Goal: Task Accomplishment & Management: Manage account settings

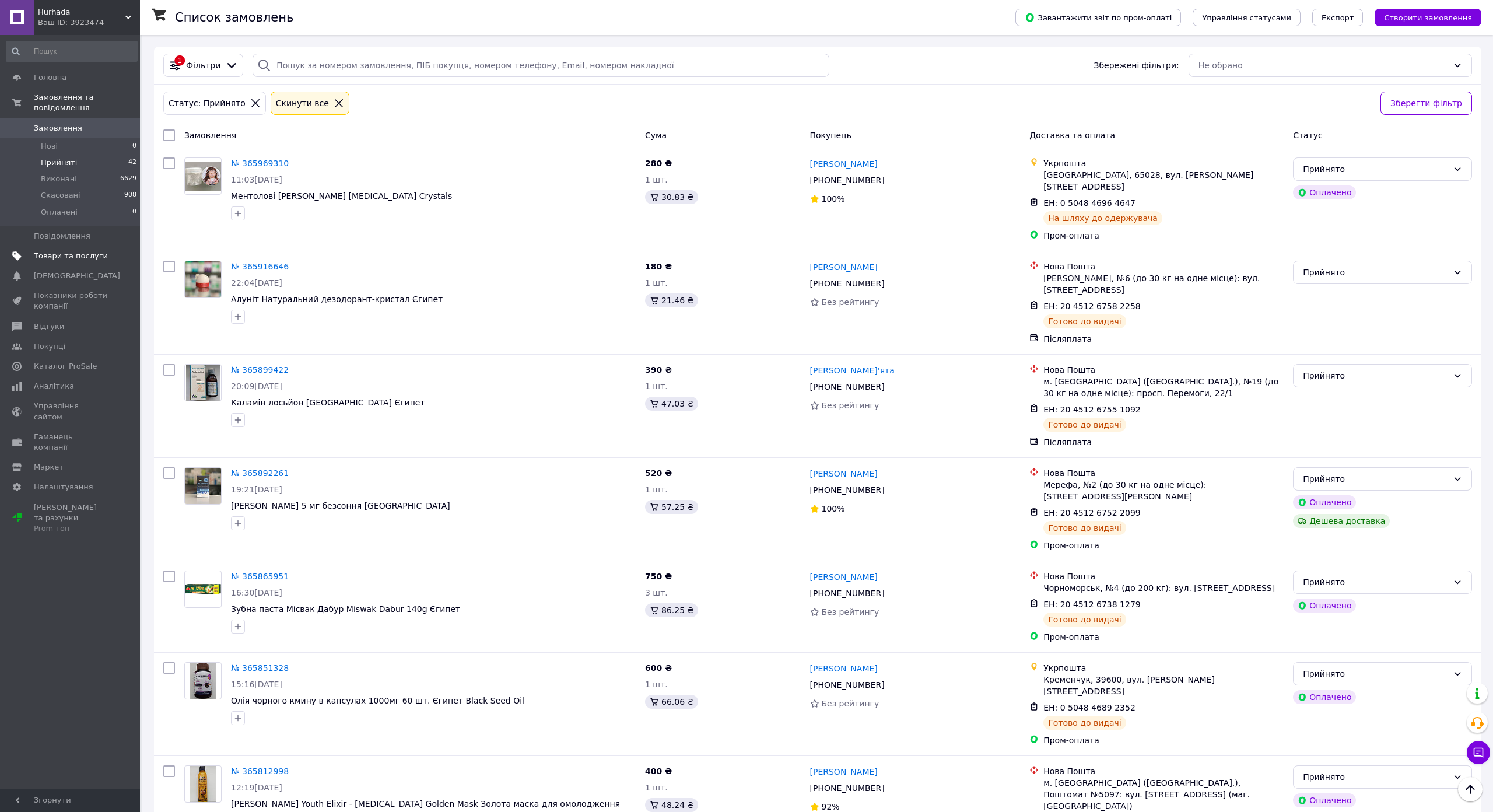
scroll to position [992, 0]
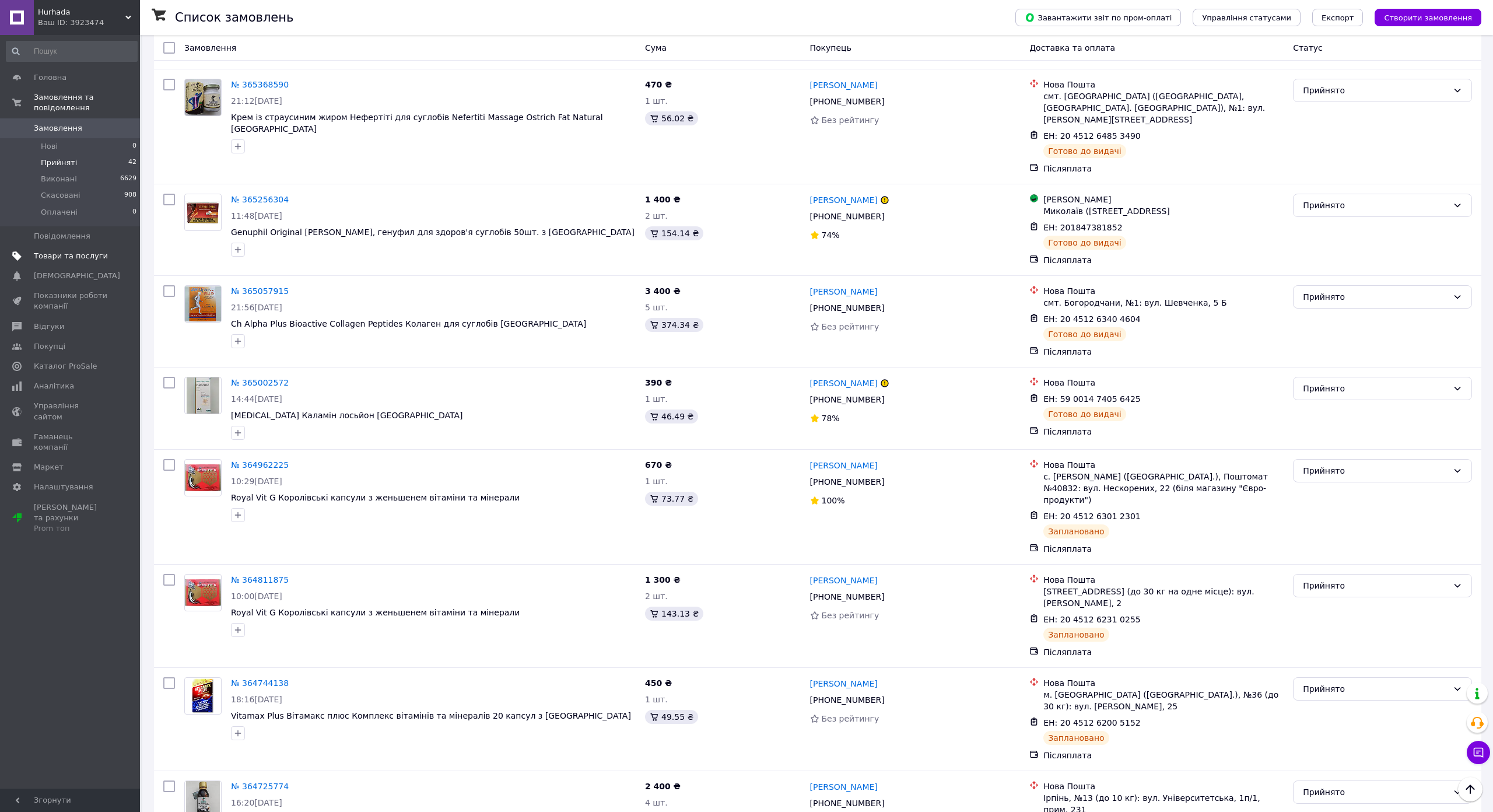
click at [100, 251] on span "Товари та послуги" at bounding box center [70, 255] width 74 height 10
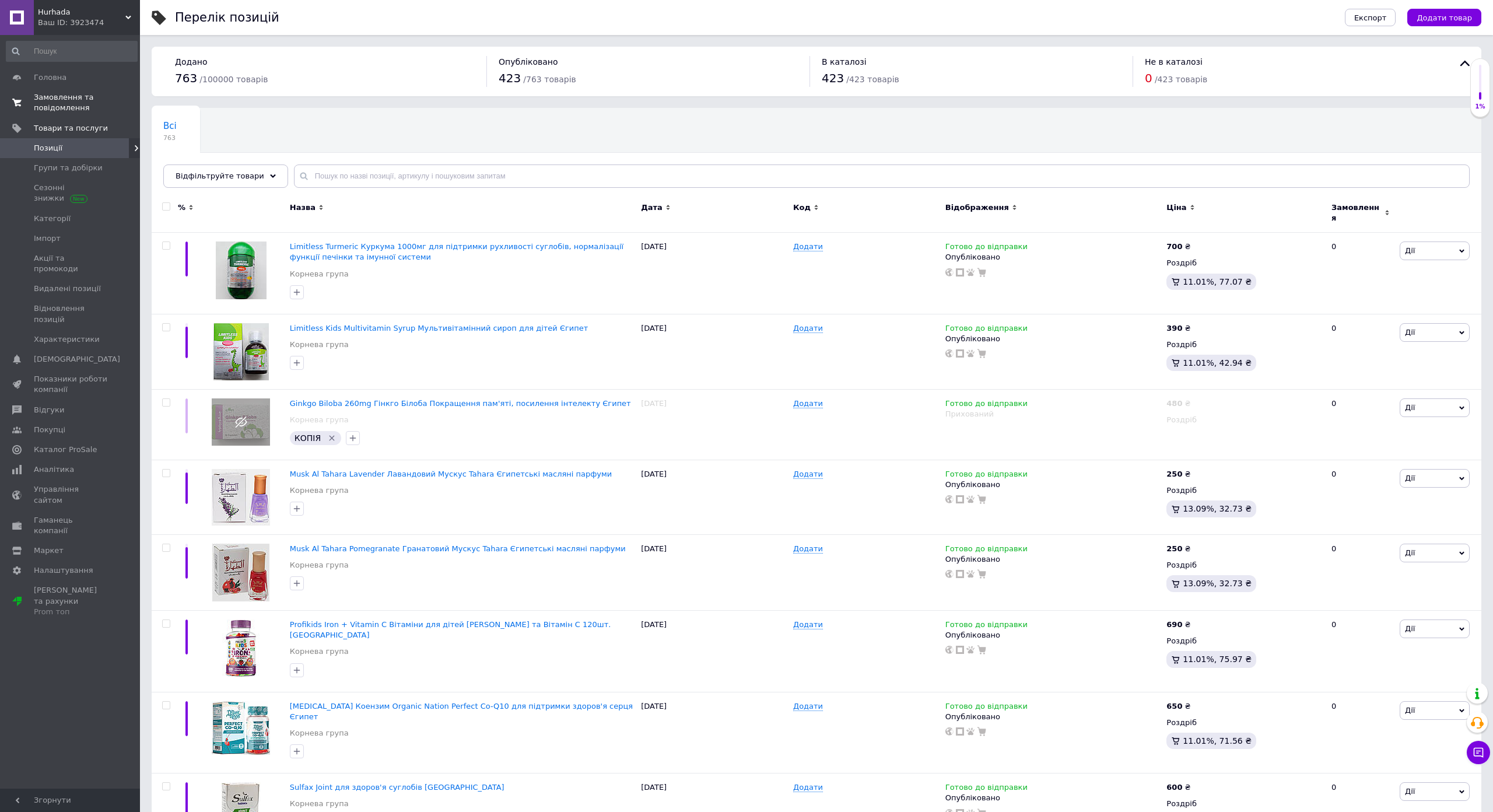
click at [63, 106] on span "Замовлення та повідомлення" at bounding box center [70, 102] width 74 height 21
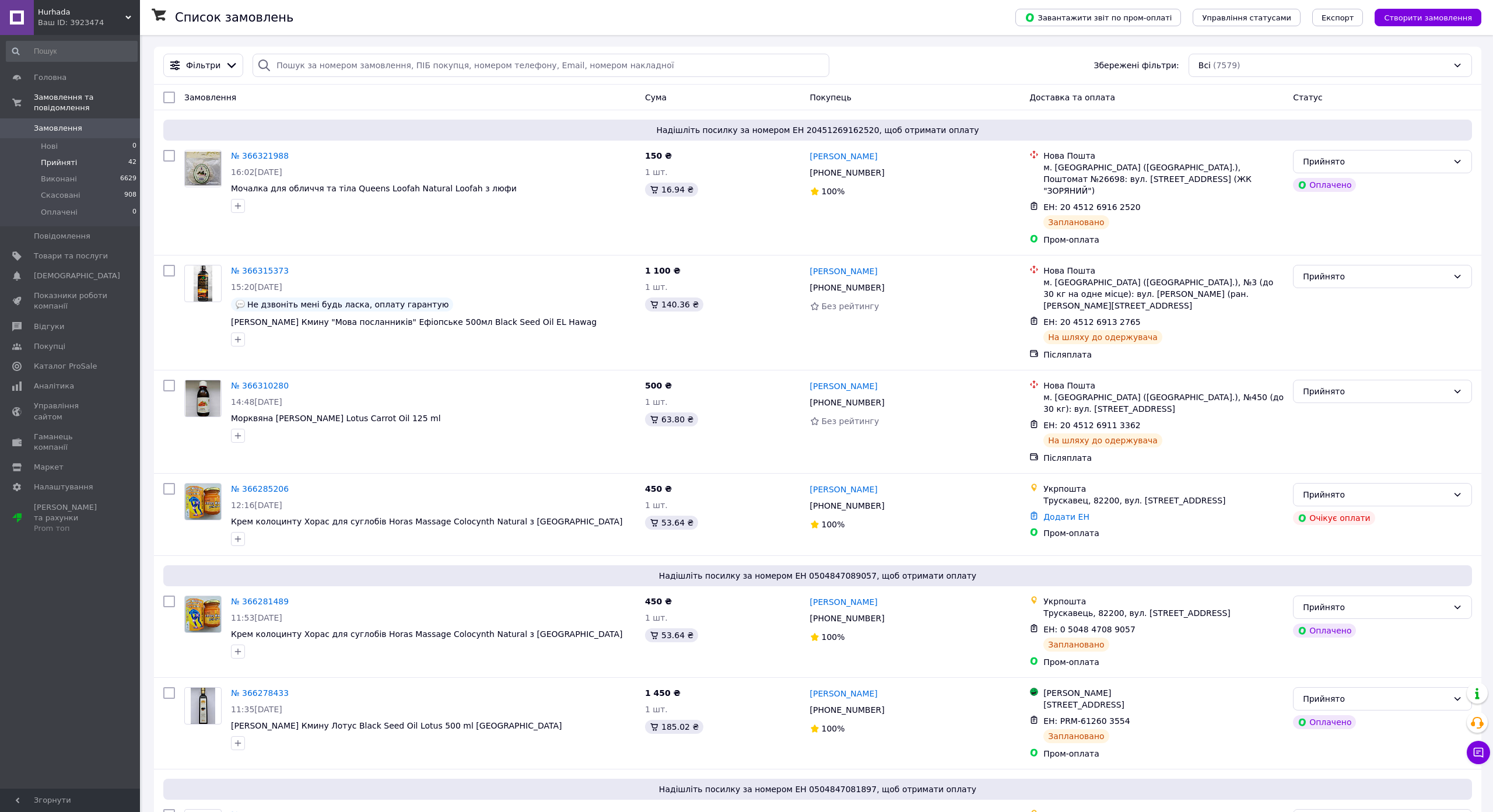
click at [69, 158] on span "Прийняті" at bounding box center [59, 162] width 36 height 10
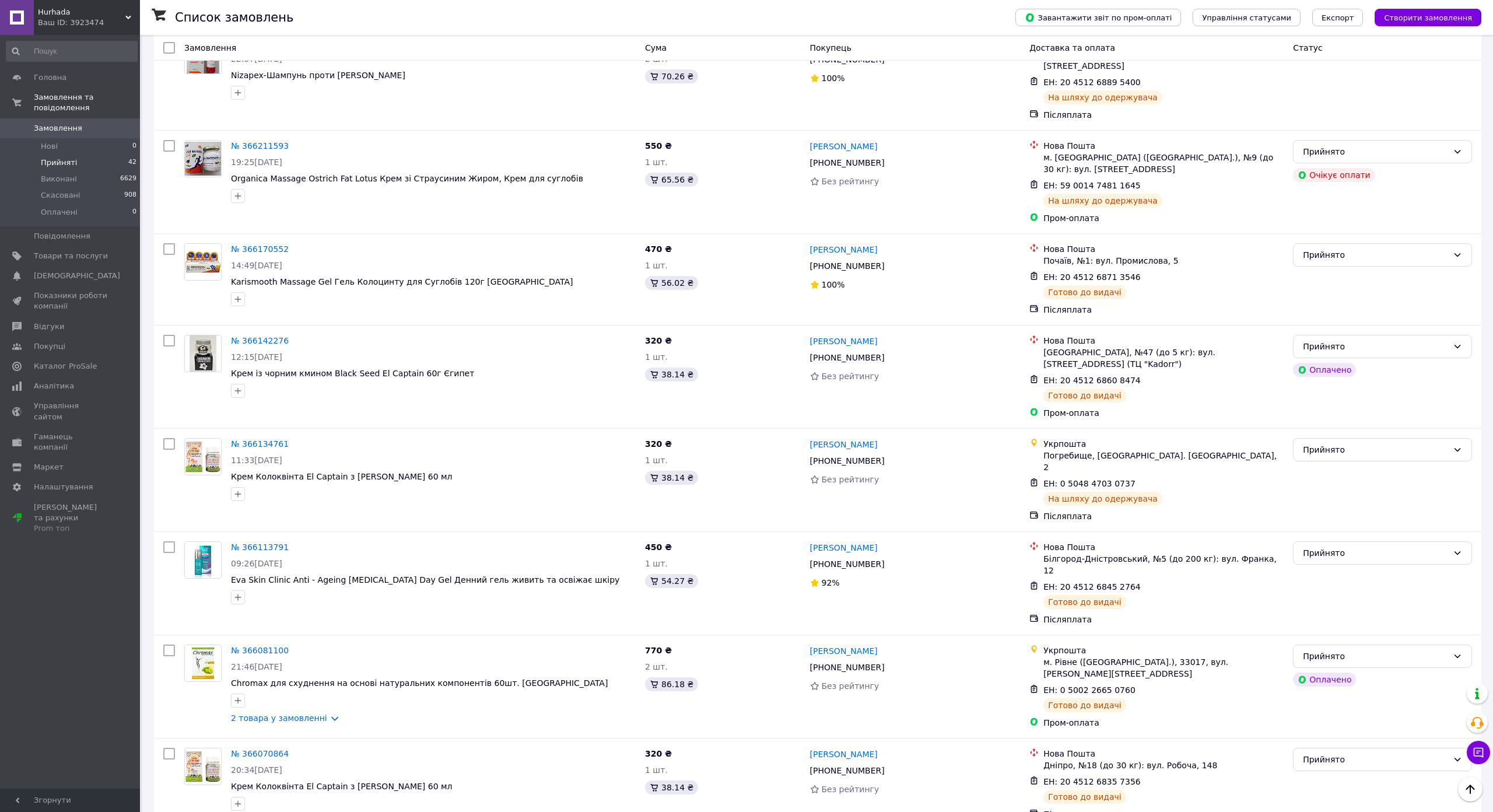
scroll to position [1480, 0]
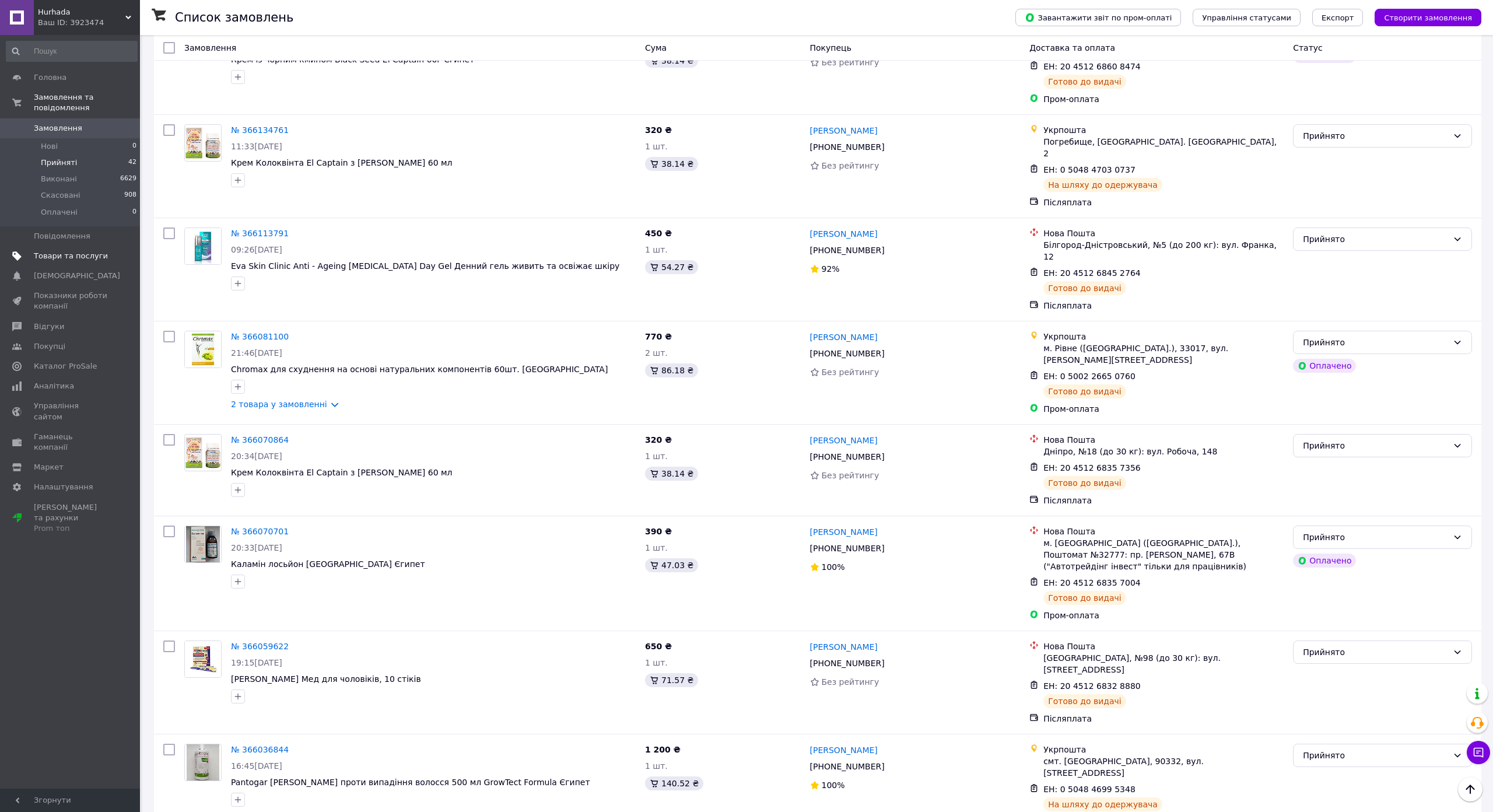
click at [72, 251] on span "Товари та послуги" at bounding box center [70, 255] width 74 height 10
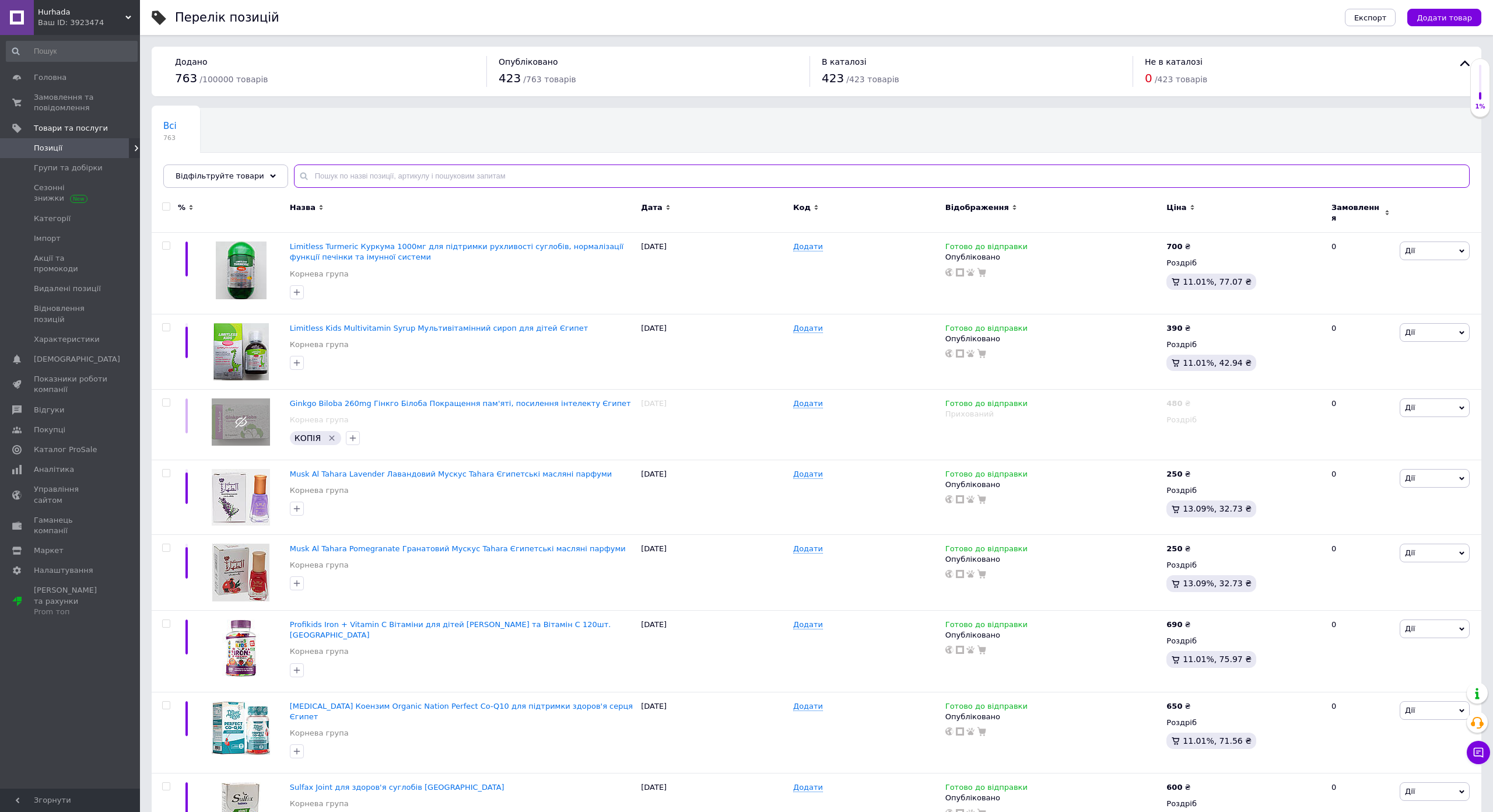
click at [361, 171] on input "text" at bounding box center [882, 176] width 1176 height 23
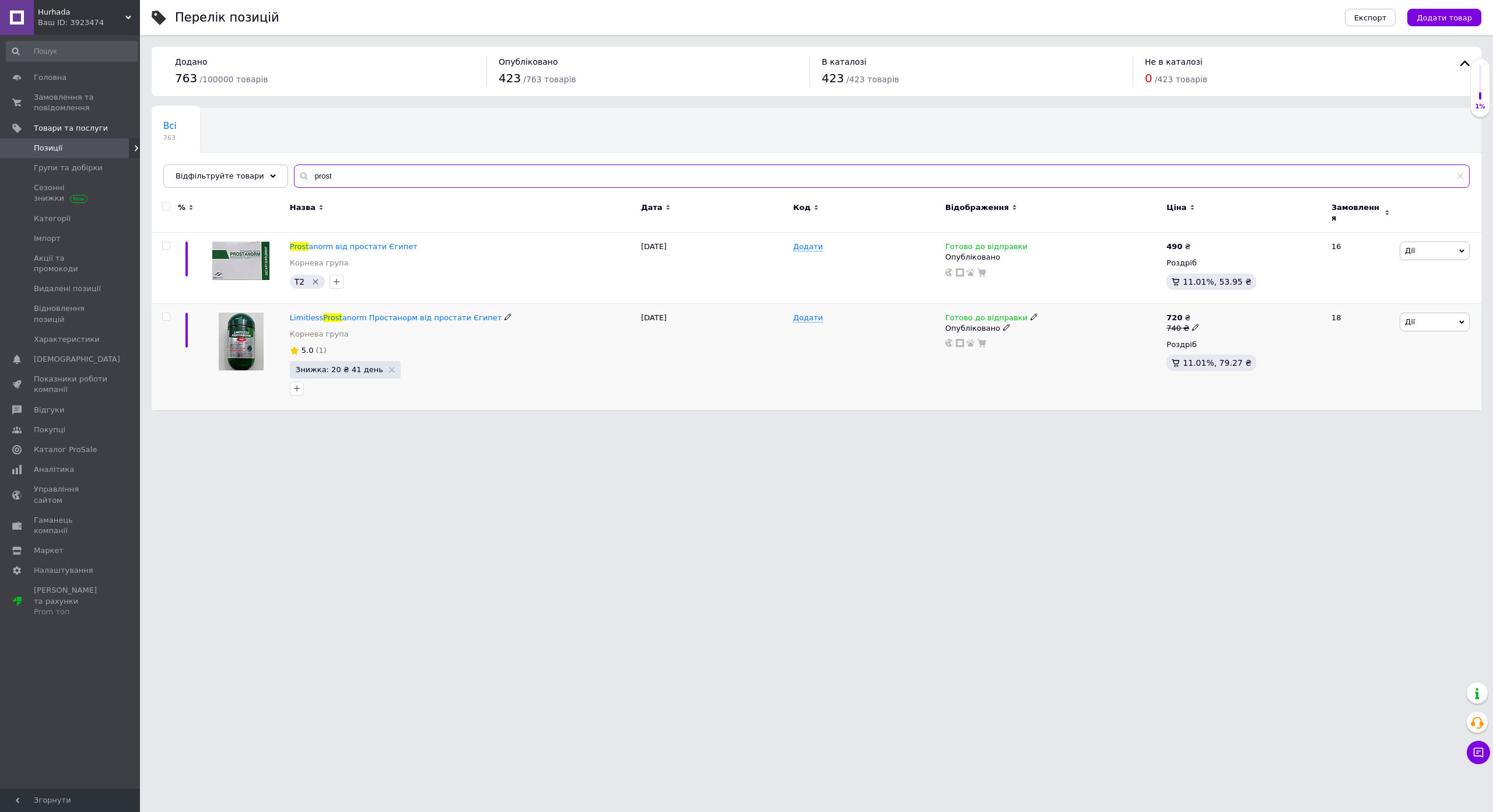
type input "prost"
click at [1192, 323] on icon at bounding box center [1195, 326] width 7 height 7
click at [1221, 301] on input "740" at bounding box center [1250, 309] width 89 height 23
type input "720"
click at [1055, 422] on html "Hurhada Ваш ID: 3923474 Сайт [PERSON_NAME] покупця Перевірити стан системи Стор…" at bounding box center [746, 211] width 1493 height 422
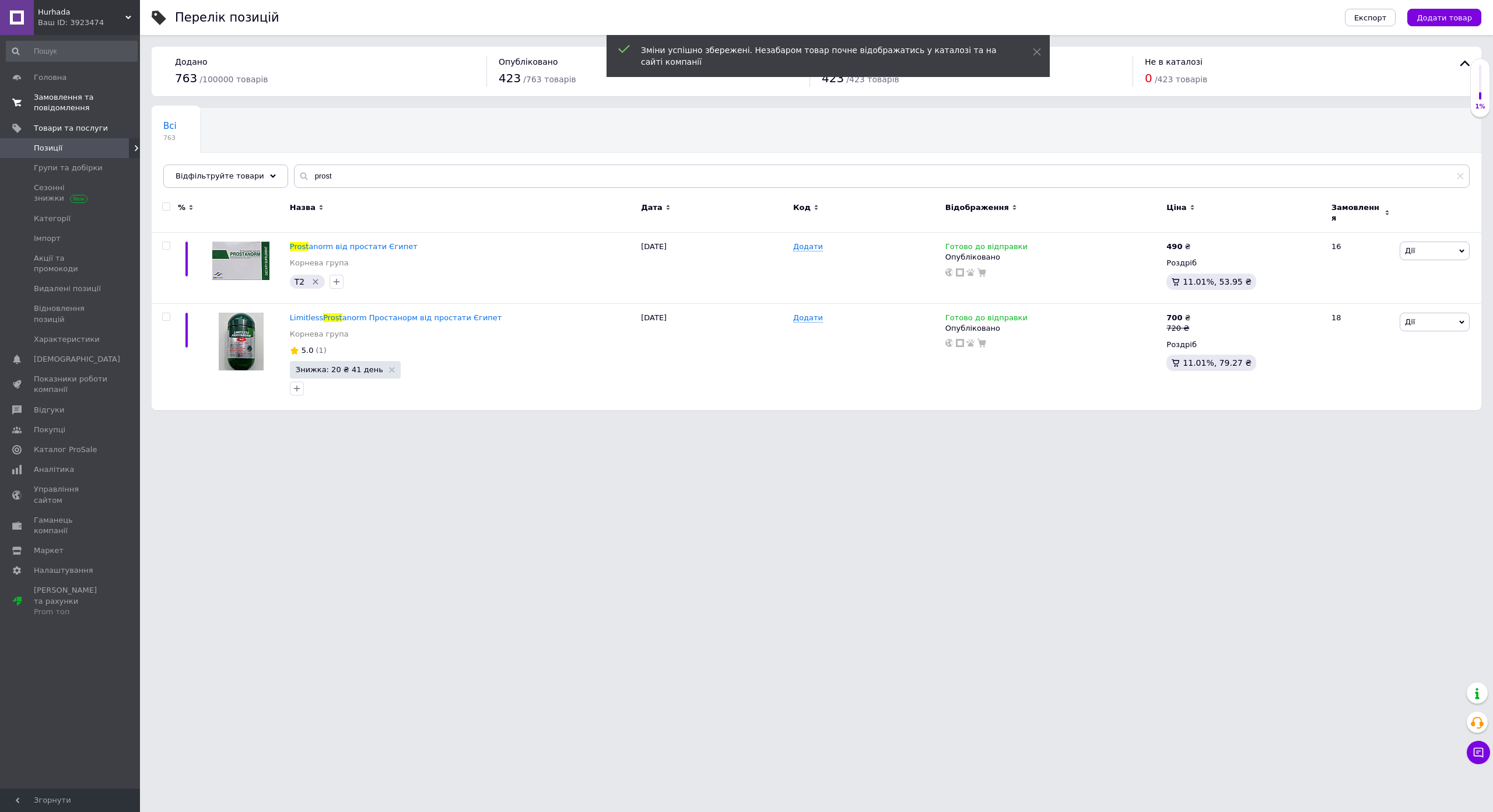
click at [81, 106] on span "Замовлення та повідомлення" at bounding box center [70, 102] width 74 height 21
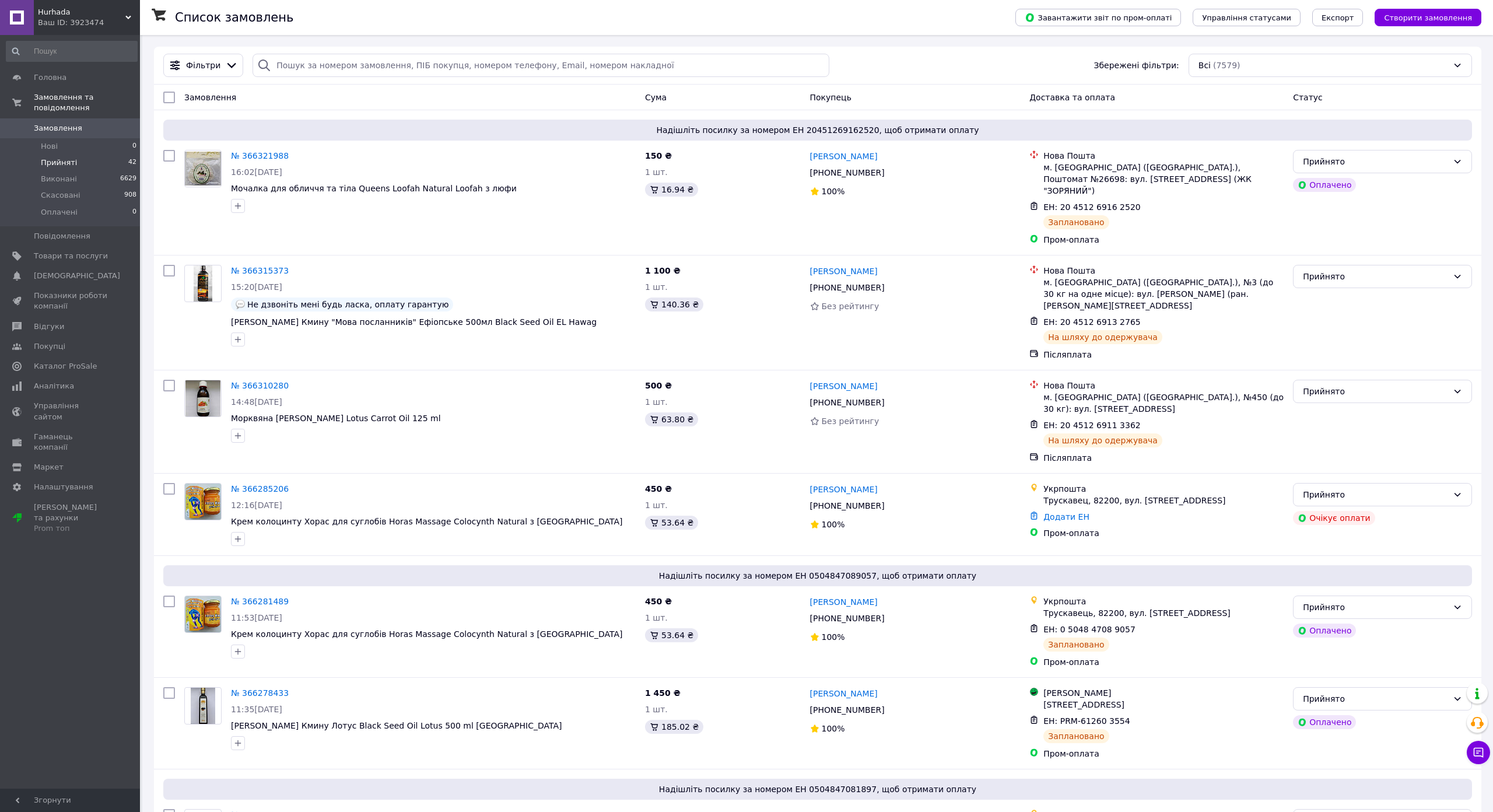
click at [66, 158] on li "Прийняті 42" at bounding box center [72, 162] width 144 height 16
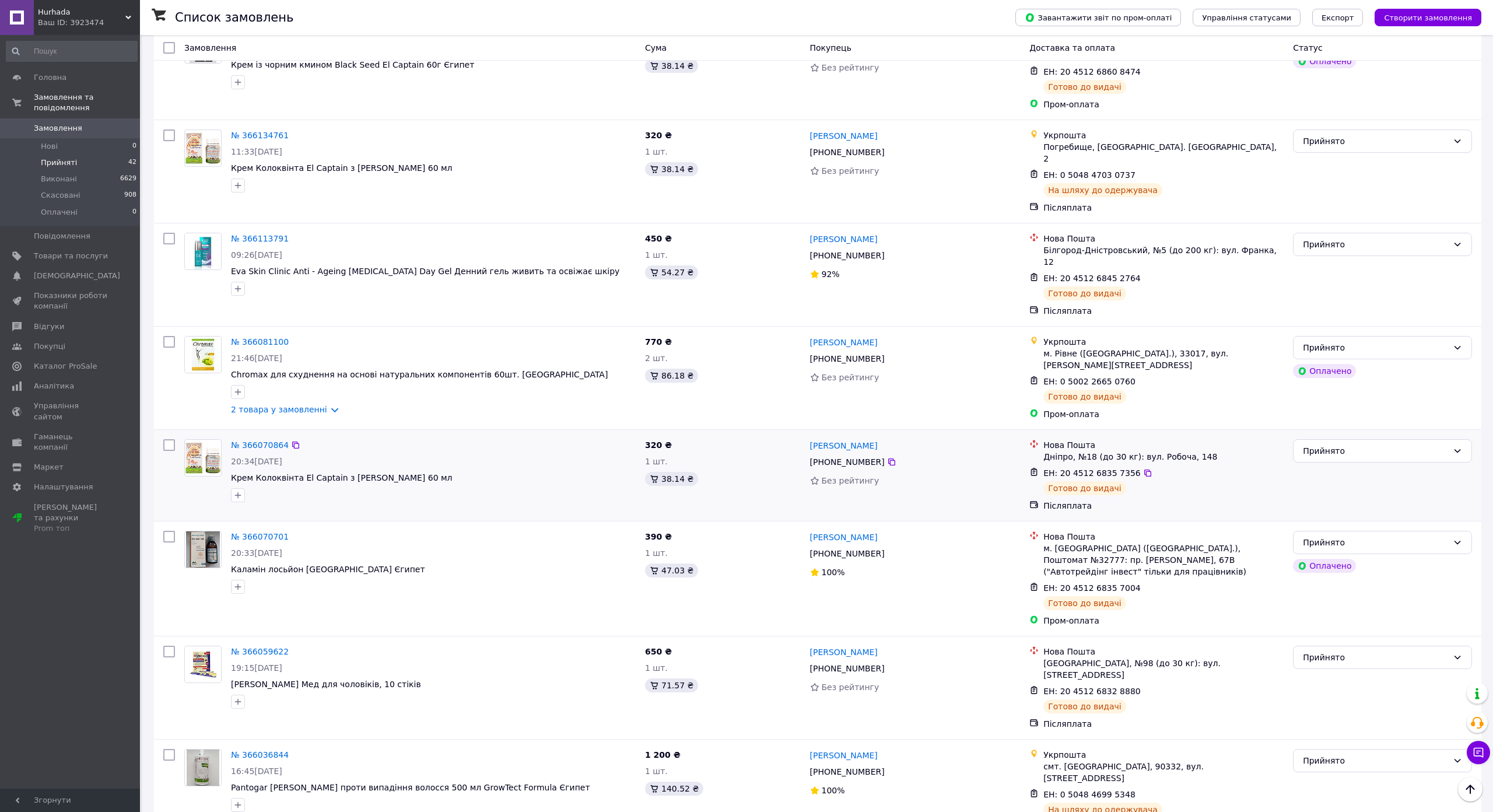
scroll to position [1480, 0]
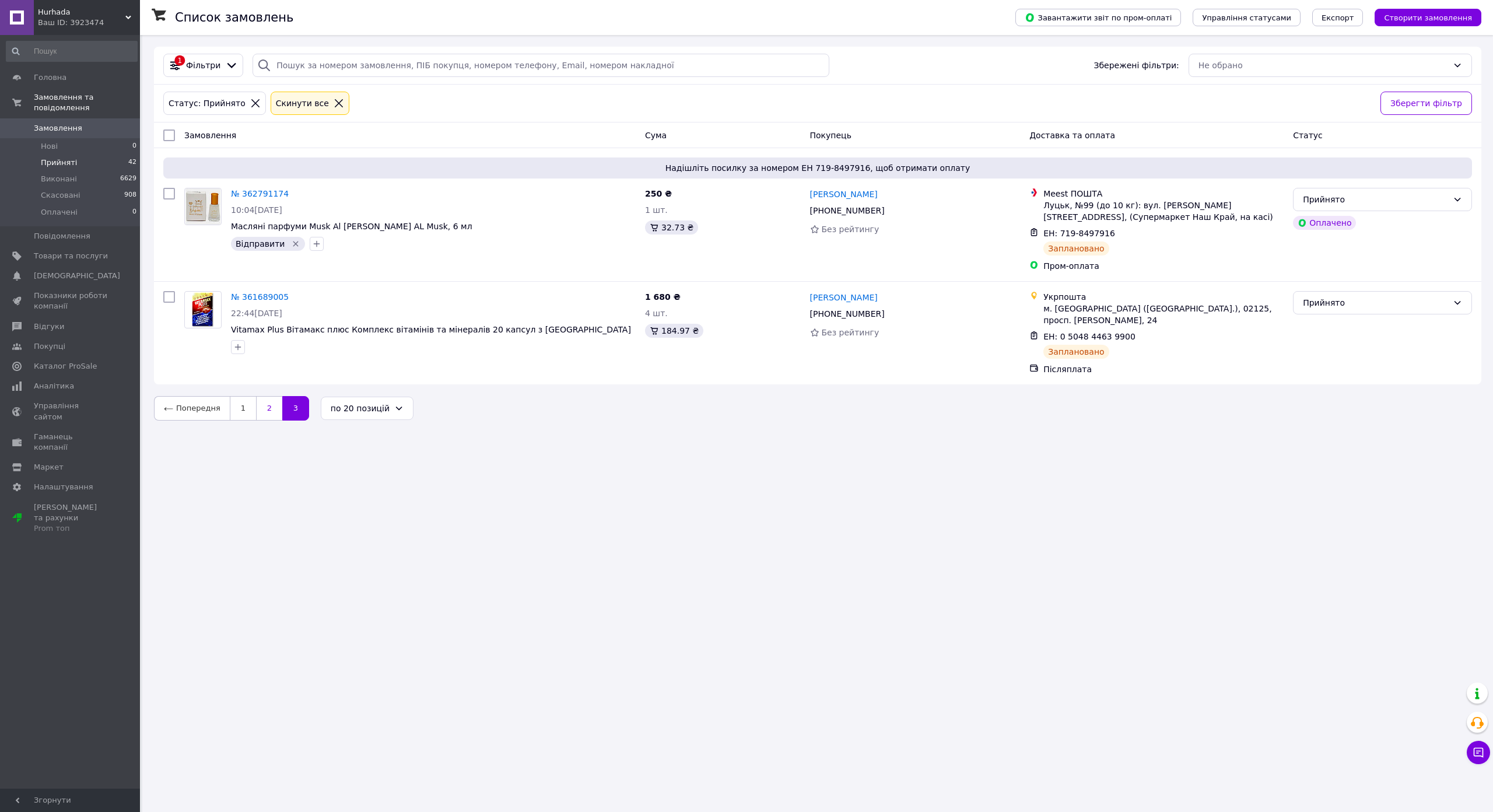
click at [258, 402] on link "2" at bounding box center [269, 408] width 27 height 24
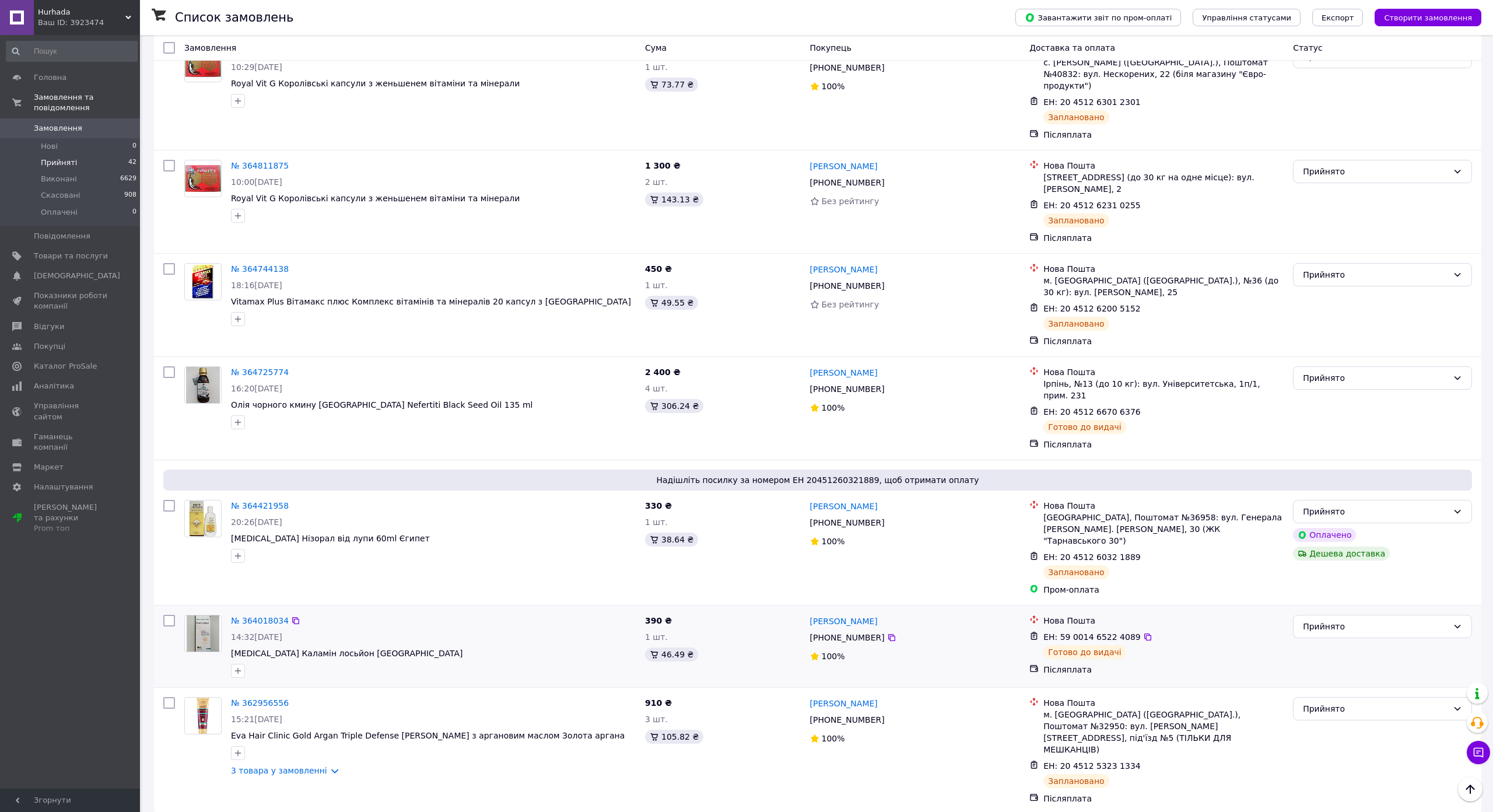
scroll to position [1410, 0]
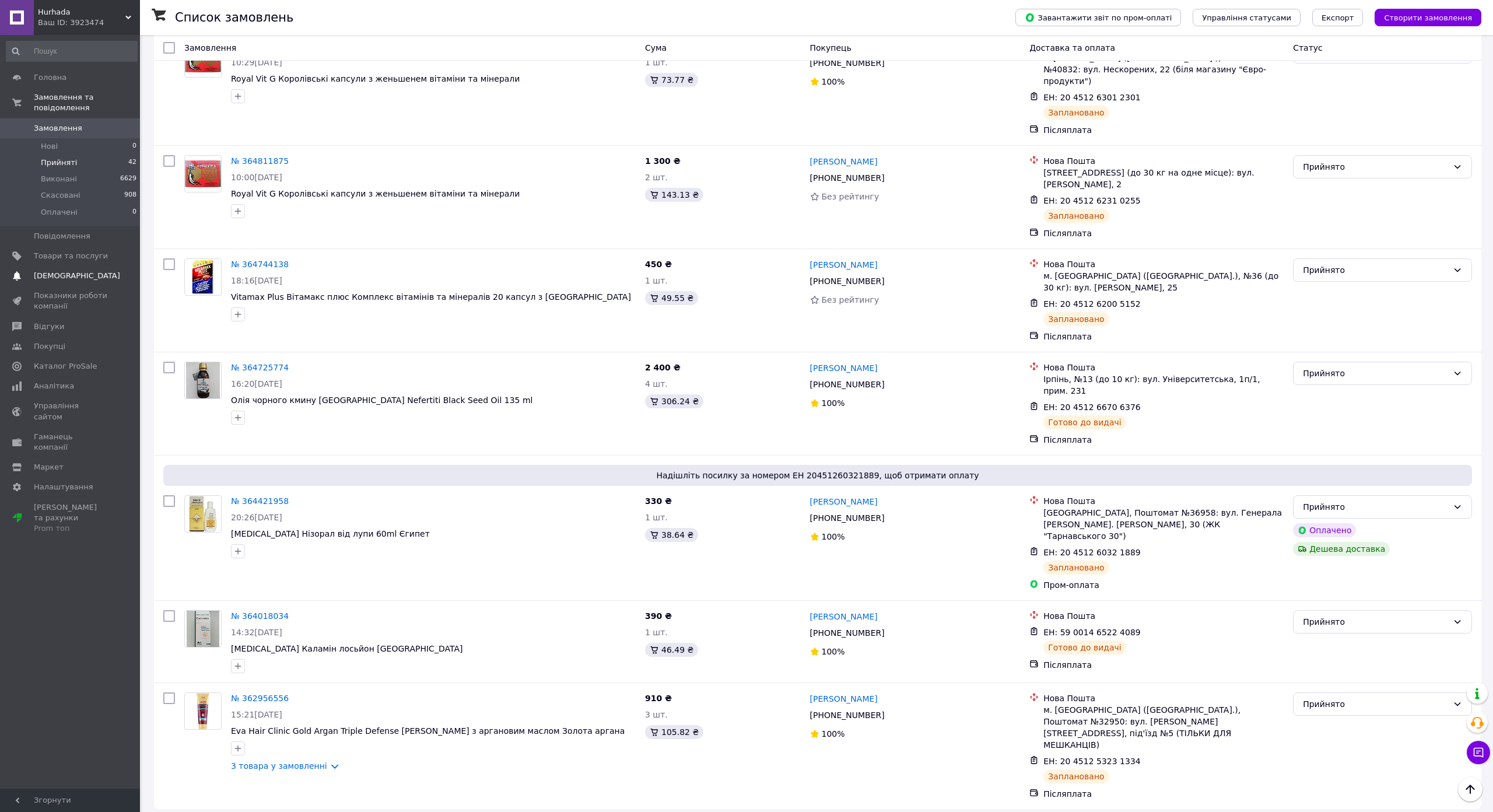
click at [91, 271] on span "[DEMOGRAPHIC_DATA]" at bounding box center [70, 276] width 74 height 10
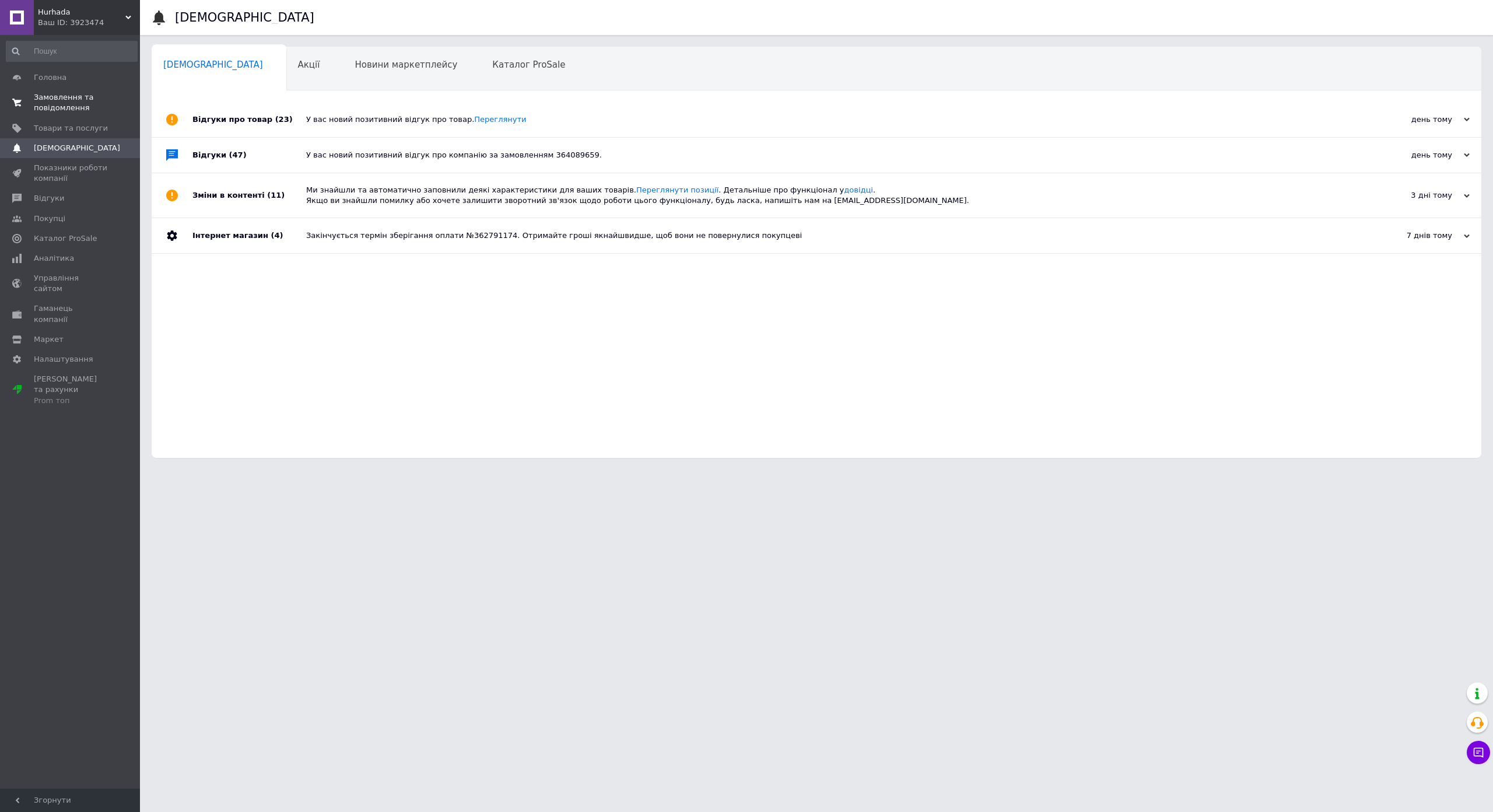
click at [71, 105] on span "Замовлення та повідомлення" at bounding box center [70, 102] width 74 height 21
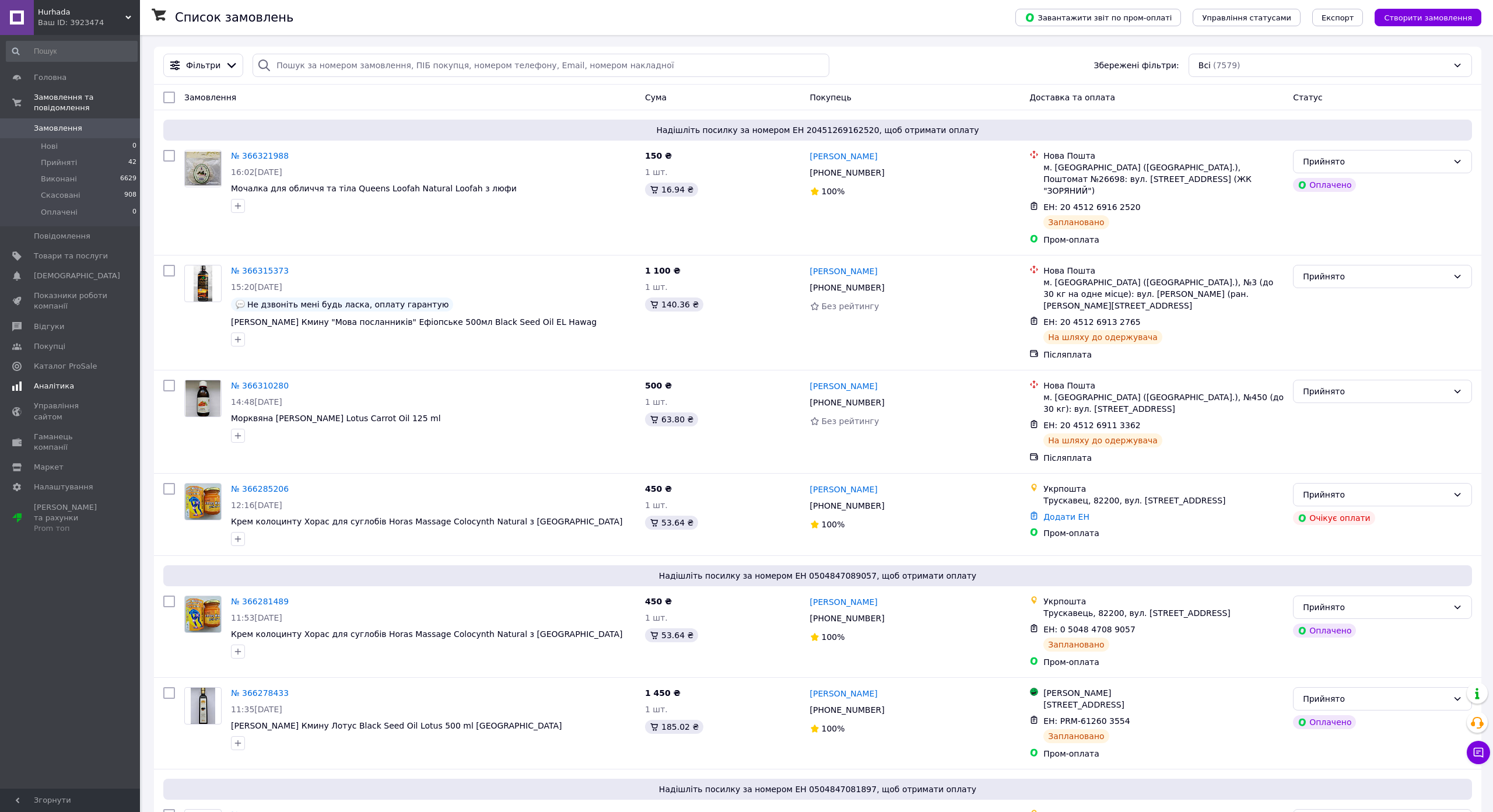
click at [69, 271] on span "[DEMOGRAPHIC_DATA]" at bounding box center [77, 276] width 87 height 10
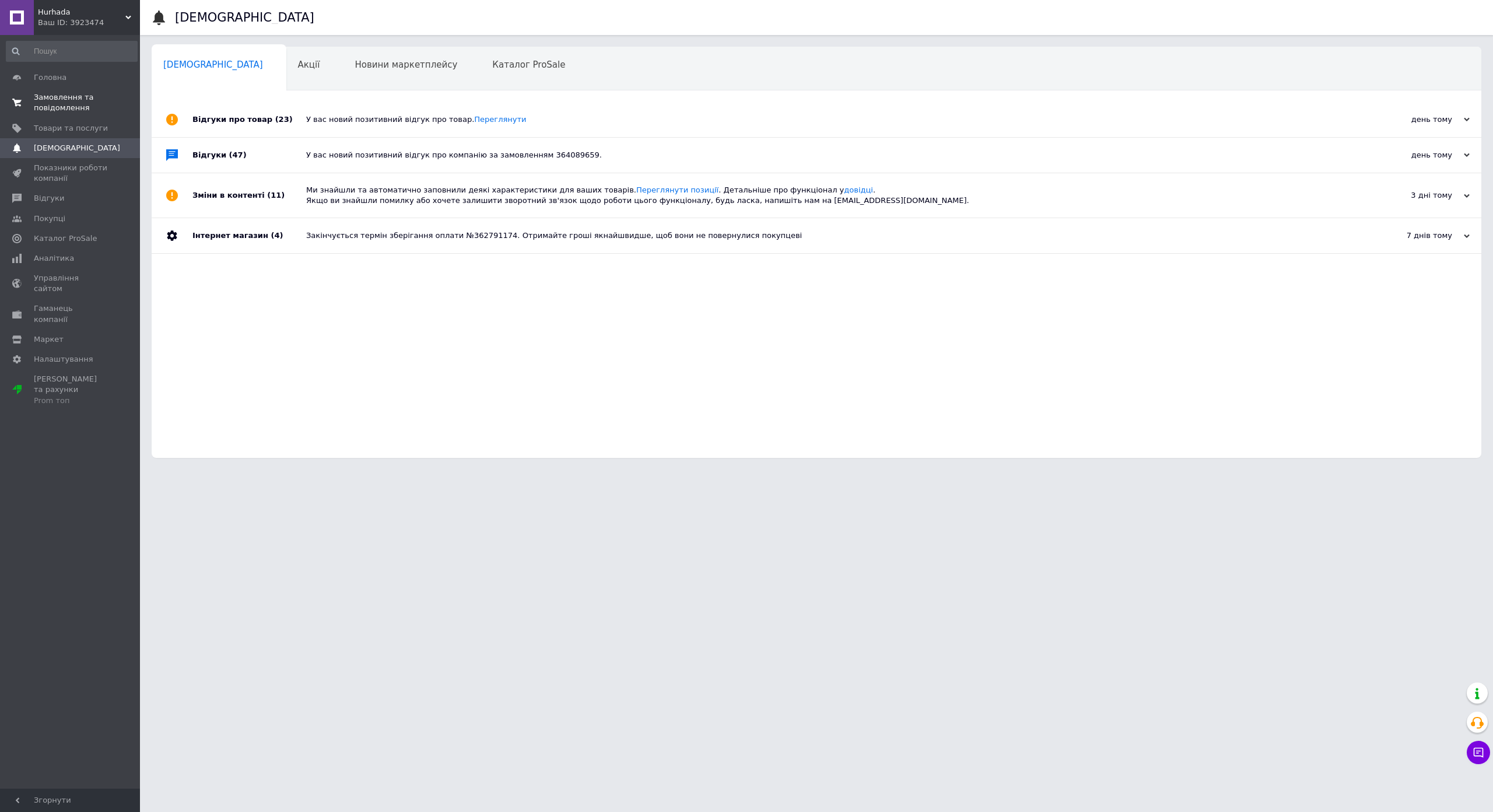
click at [60, 110] on span "Замовлення та повідомлення" at bounding box center [70, 102] width 74 height 21
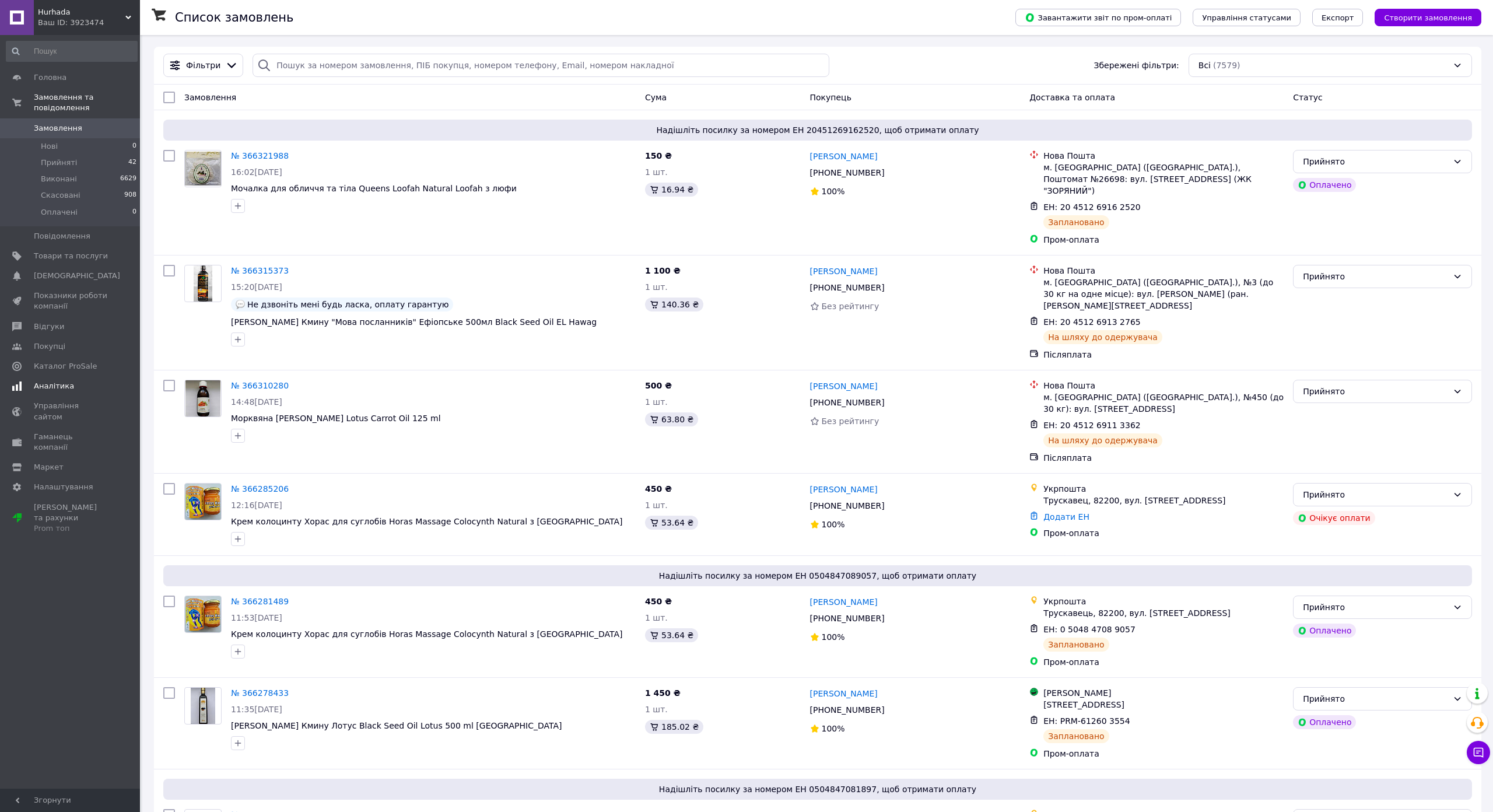
click at [72, 381] on span "Аналітика" at bounding box center [70, 386] width 74 height 10
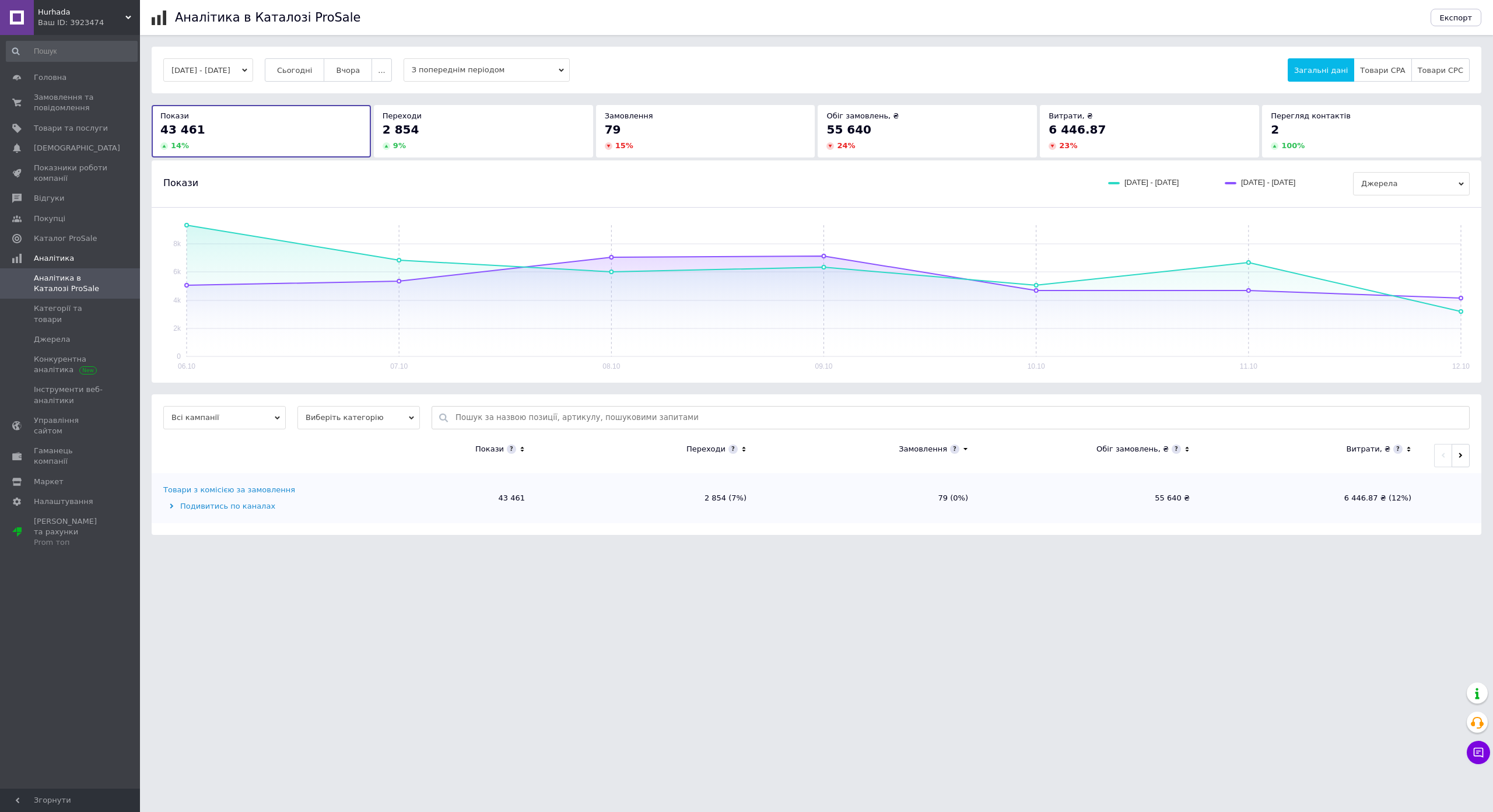
click at [485, 128] on div "2 854" at bounding box center [483, 129] width 201 height 16
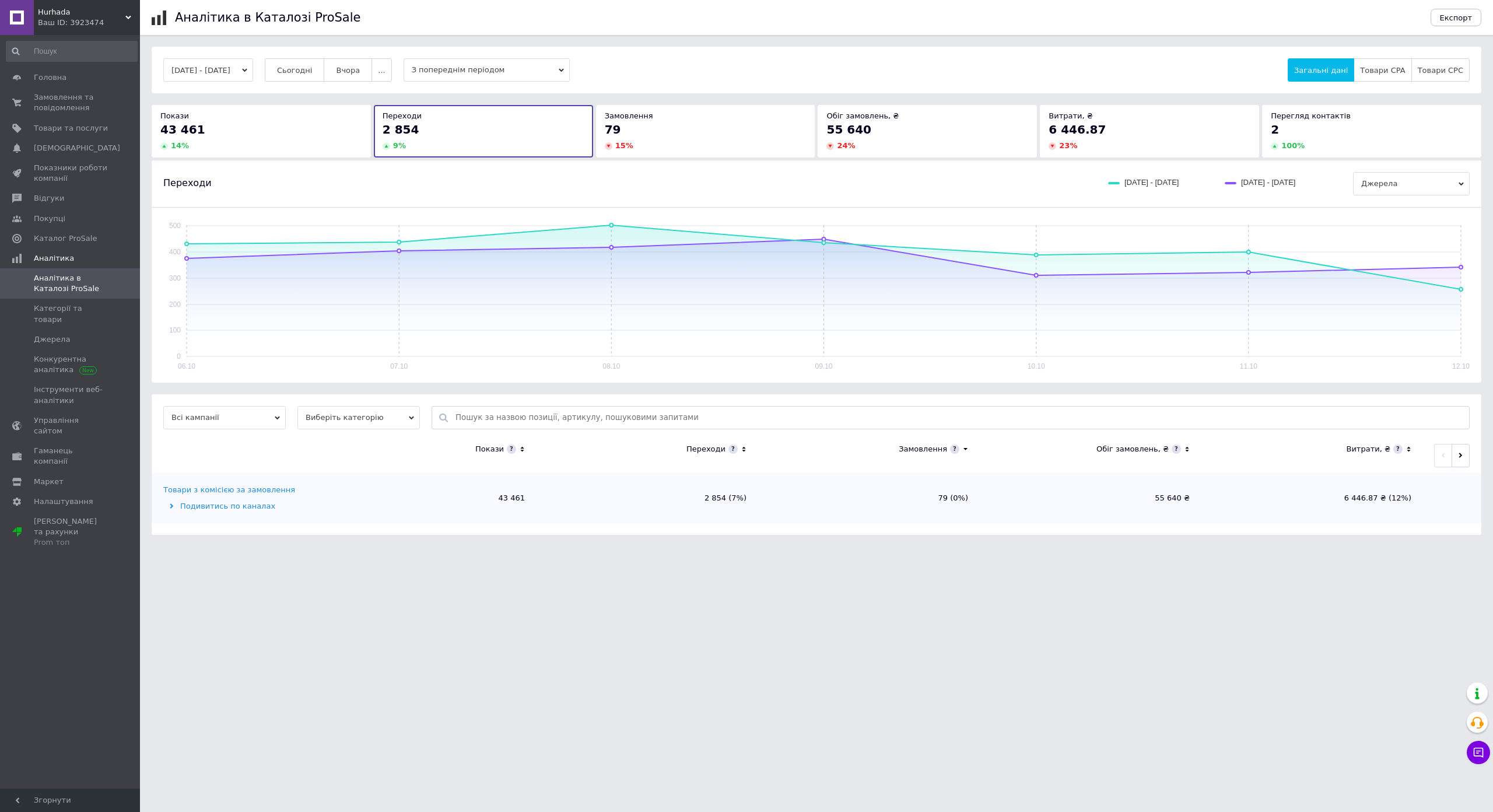
click at [667, 134] on div "79" at bounding box center [705, 129] width 201 height 16
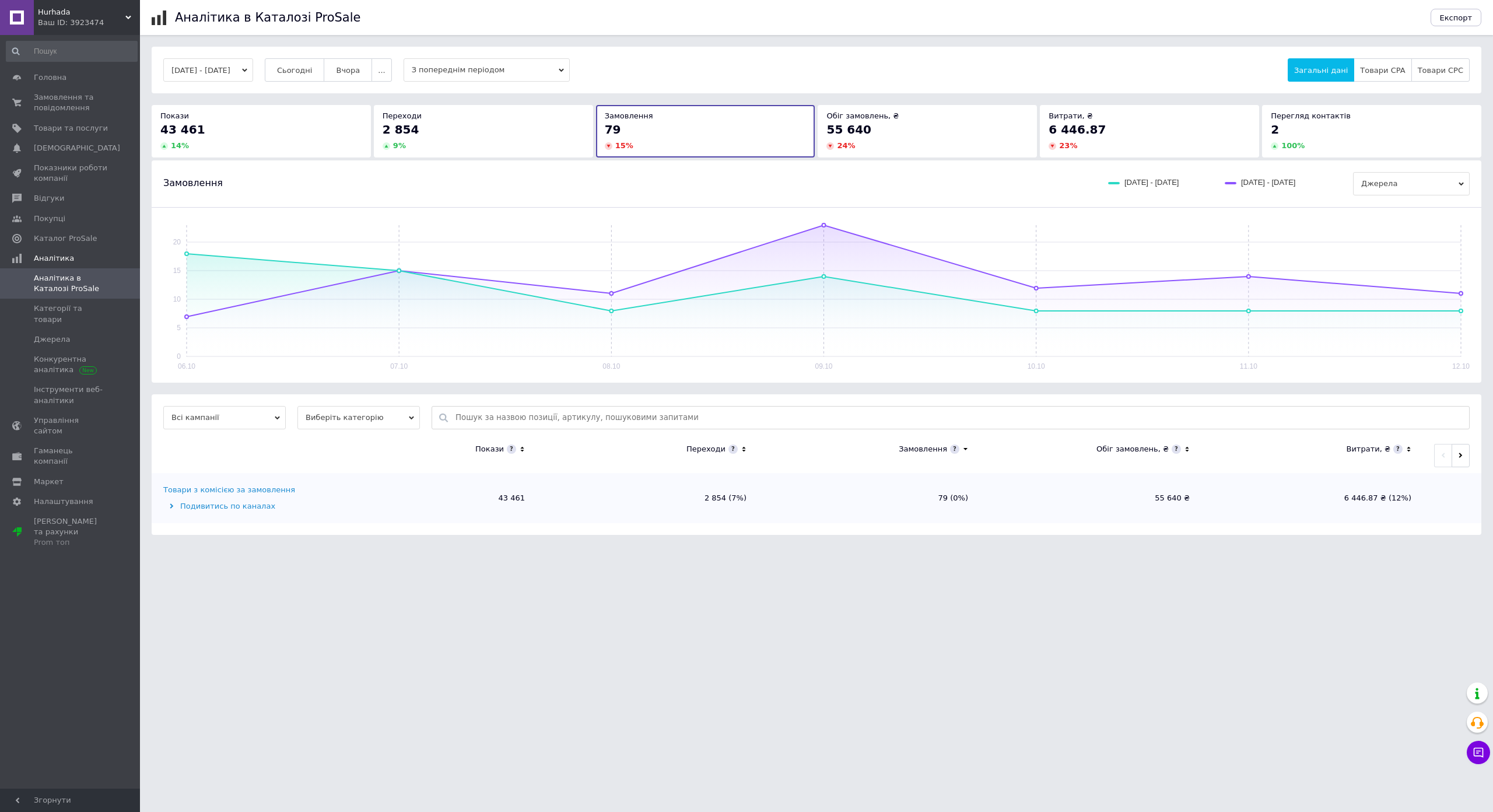
click at [858, 123] on span "55 640" at bounding box center [849, 130] width 45 height 14
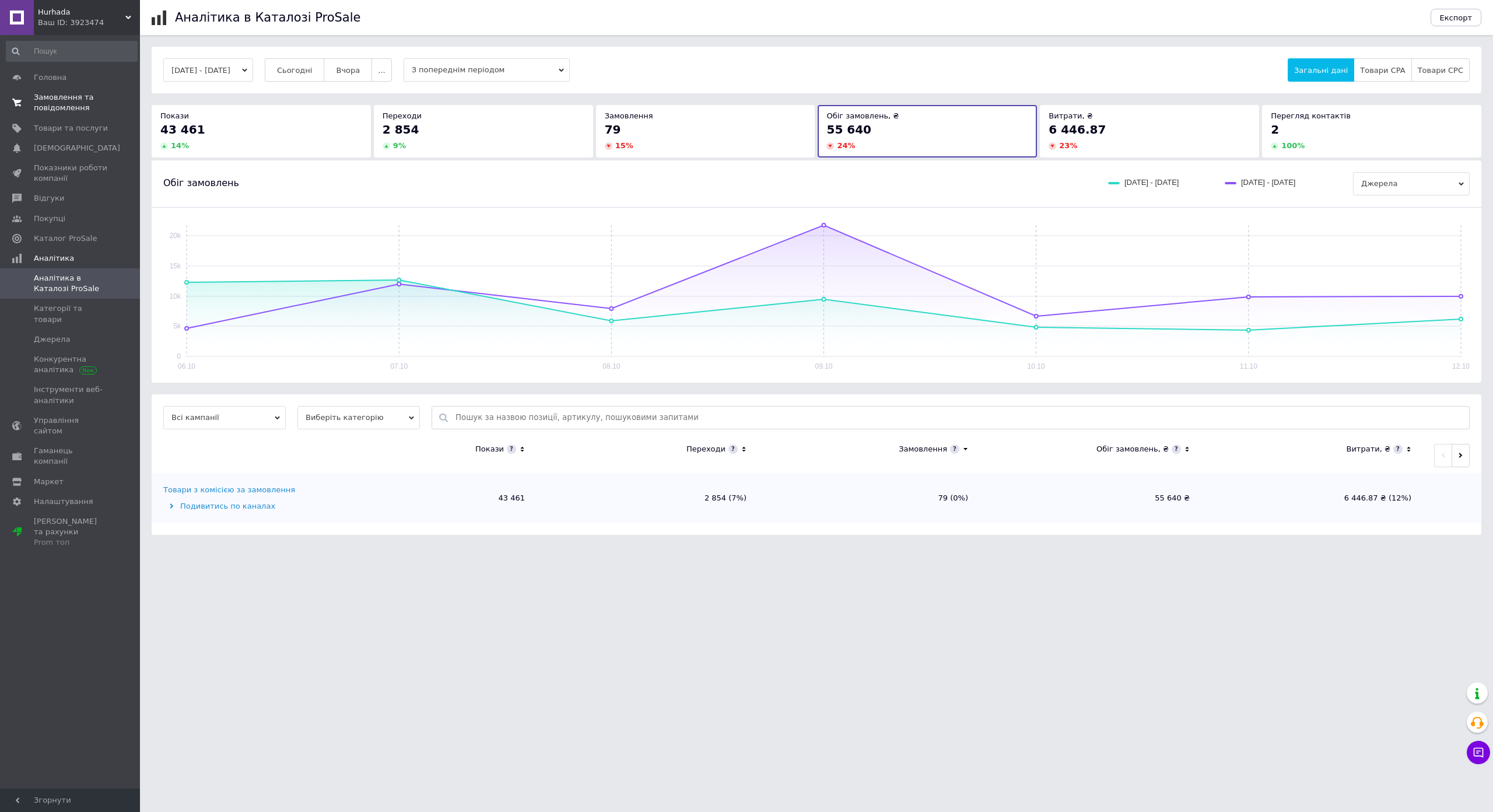
click at [30, 107] on span at bounding box center [16, 102] width 34 height 21
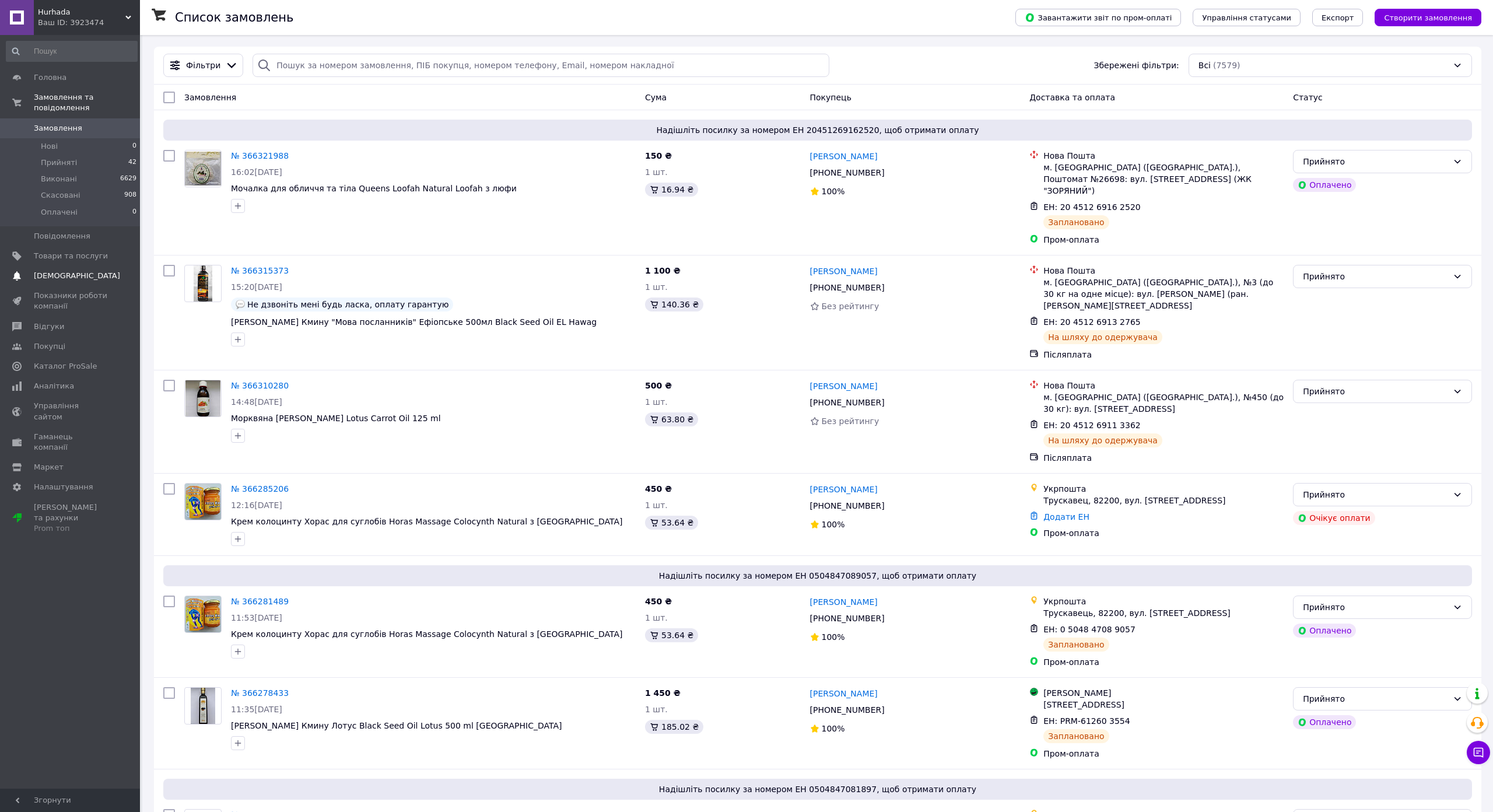
click at [54, 271] on span "[DEMOGRAPHIC_DATA]" at bounding box center [77, 276] width 87 height 10
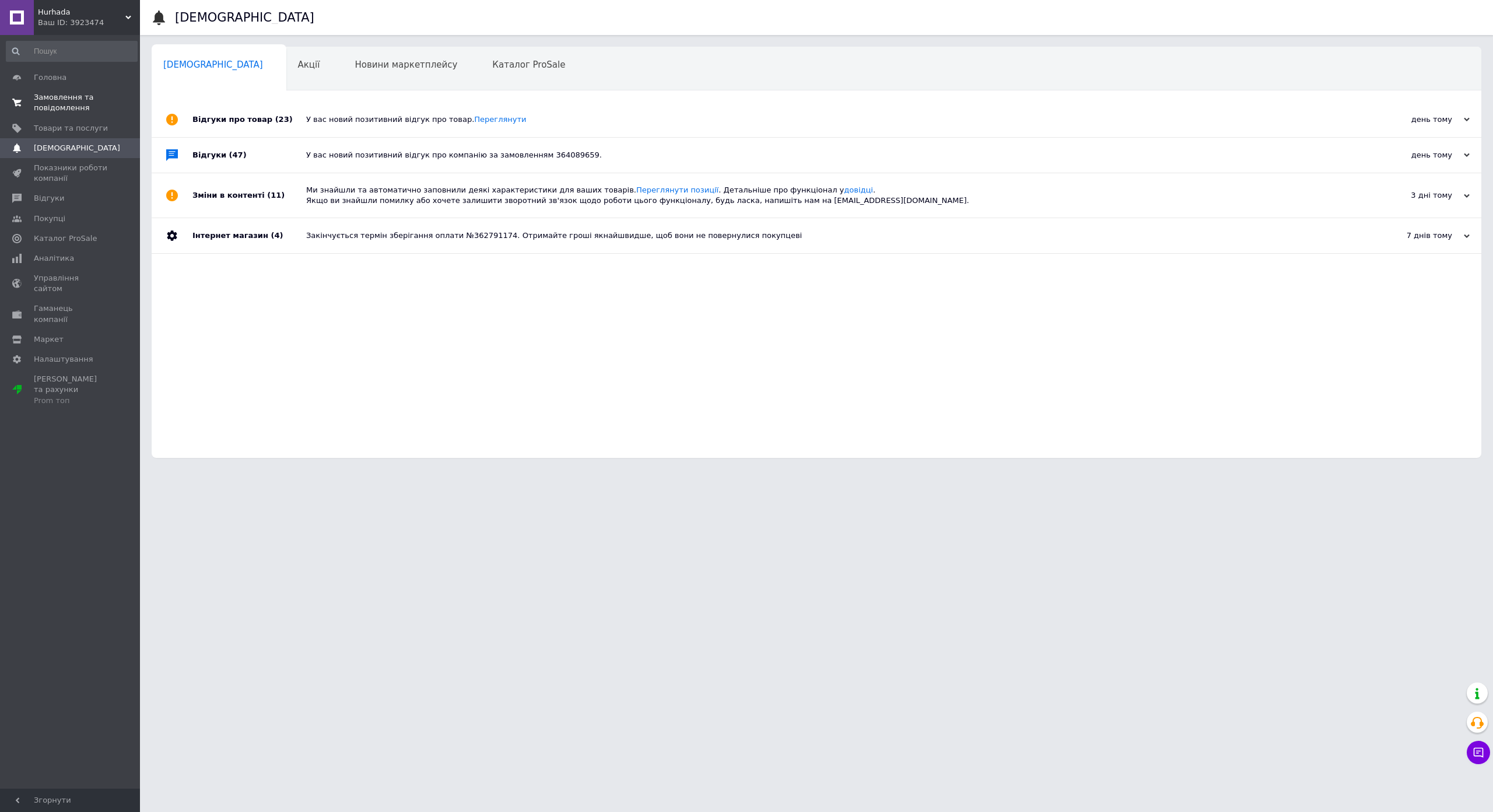
click at [52, 106] on span "Замовлення та повідомлення" at bounding box center [70, 102] width 74 height 21
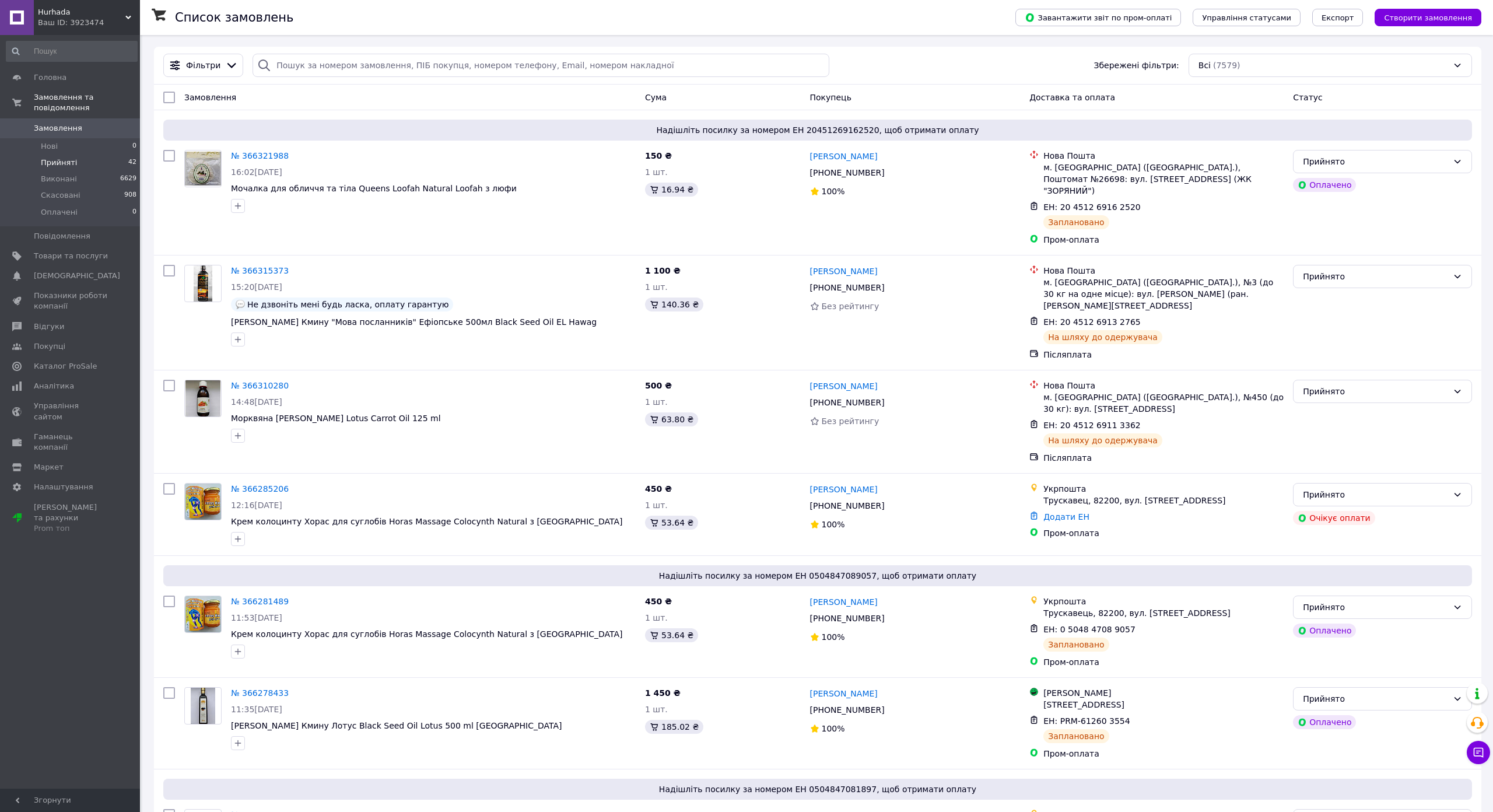
click at [84, 155] on li "Прийняті 42" at bounding box center [72, 162] width 144 height 16
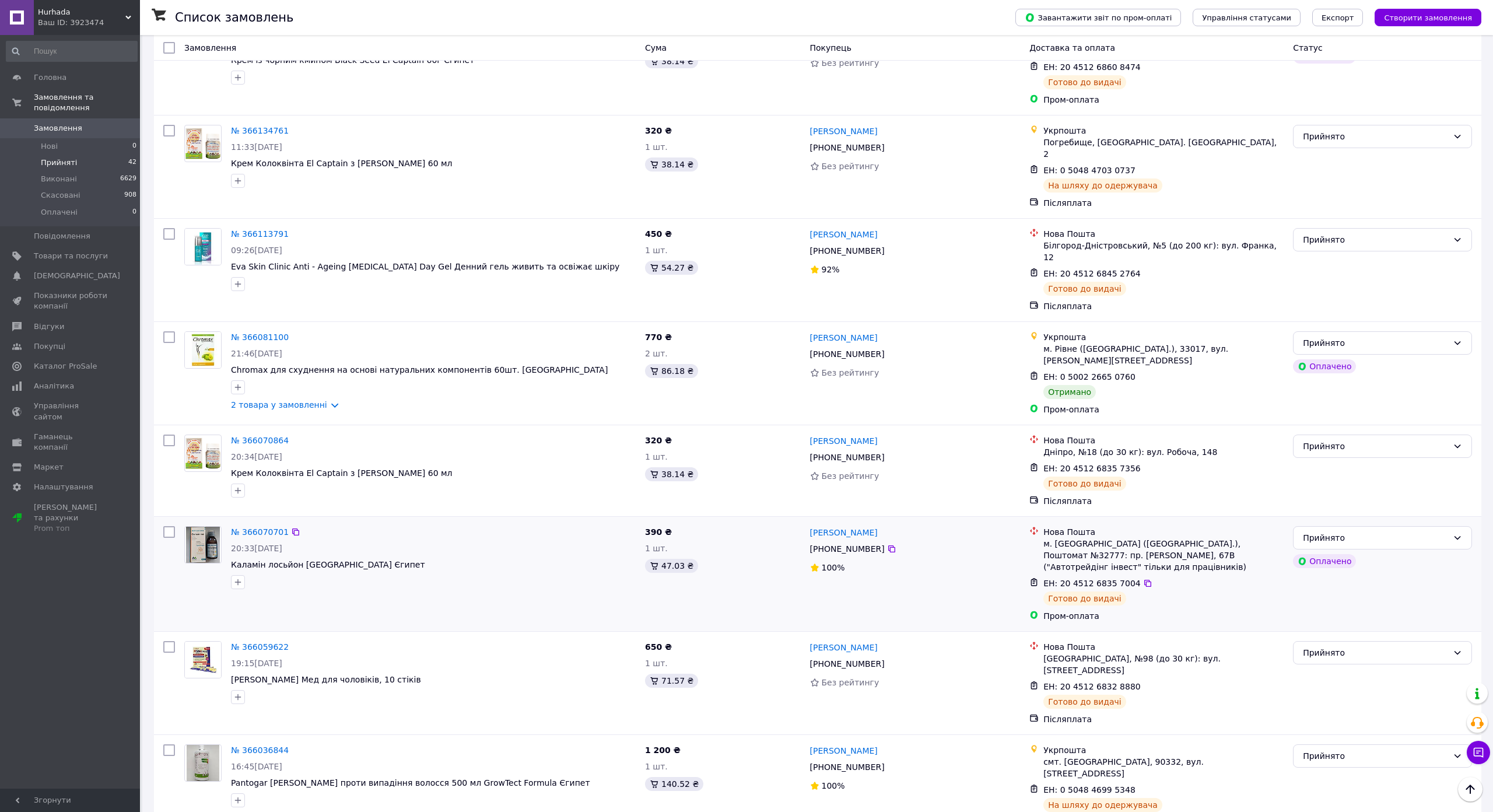
scroll to position [1480, 0]
click at [278, 400] on link "2 товара у замовленні" at bounding box center [279, 404] width 96 height 9
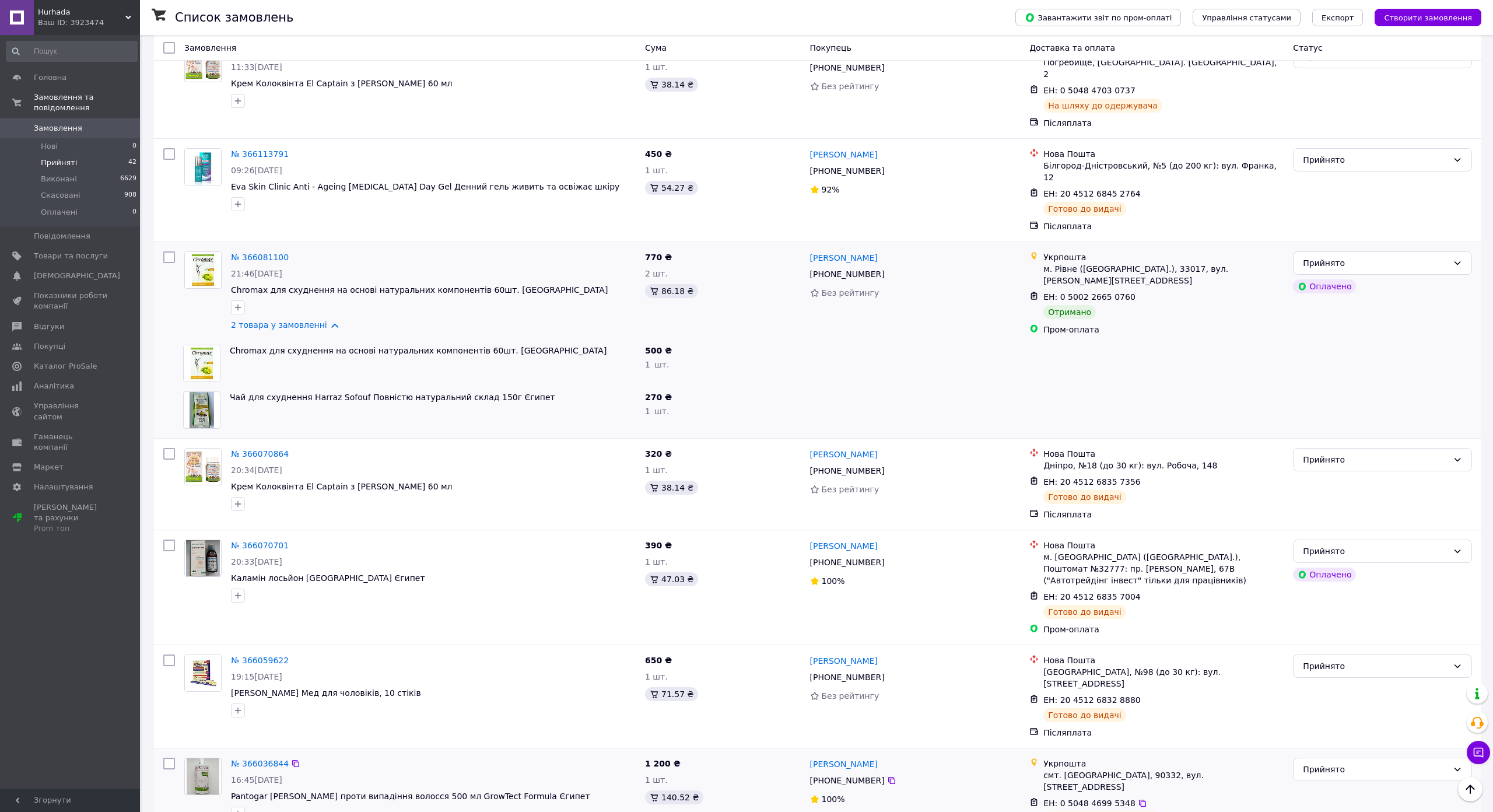
scroll to position [1573, 0]
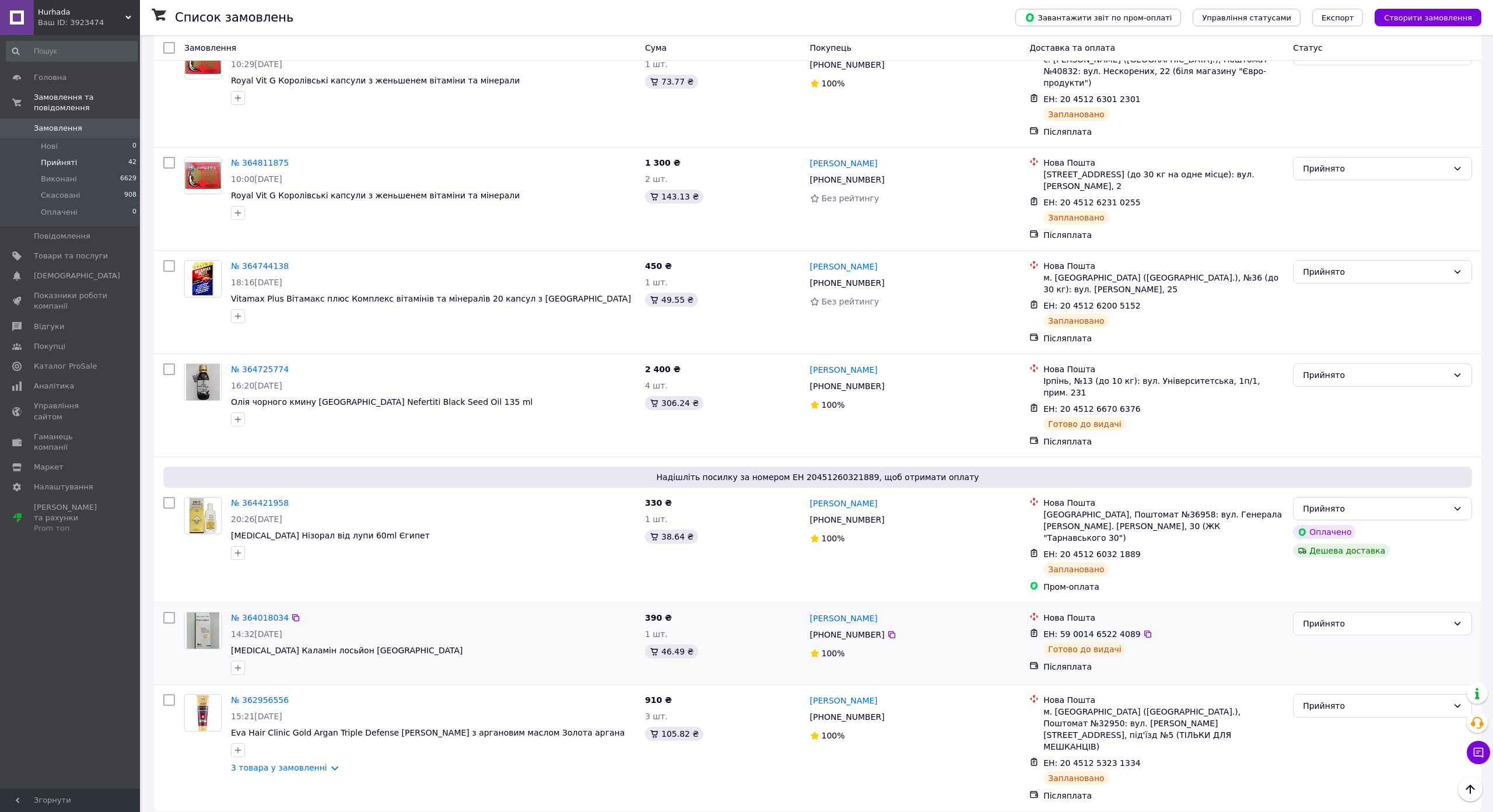
scroll to position [1410, 0]
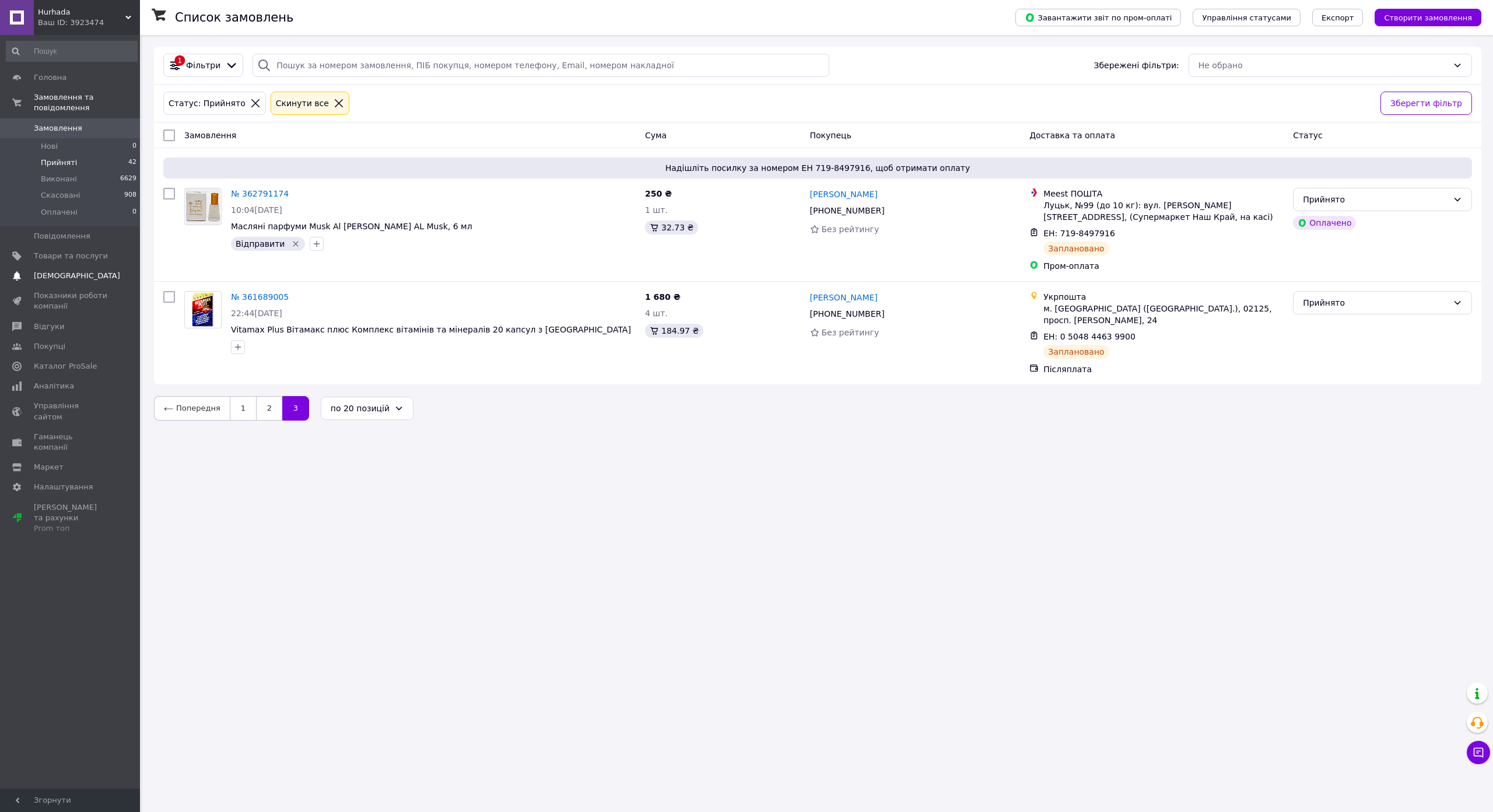
click at [56, 271] on span "[DEMOGRAPHIC_DATA]" at bounding box center [77, 276] width 87 height 10
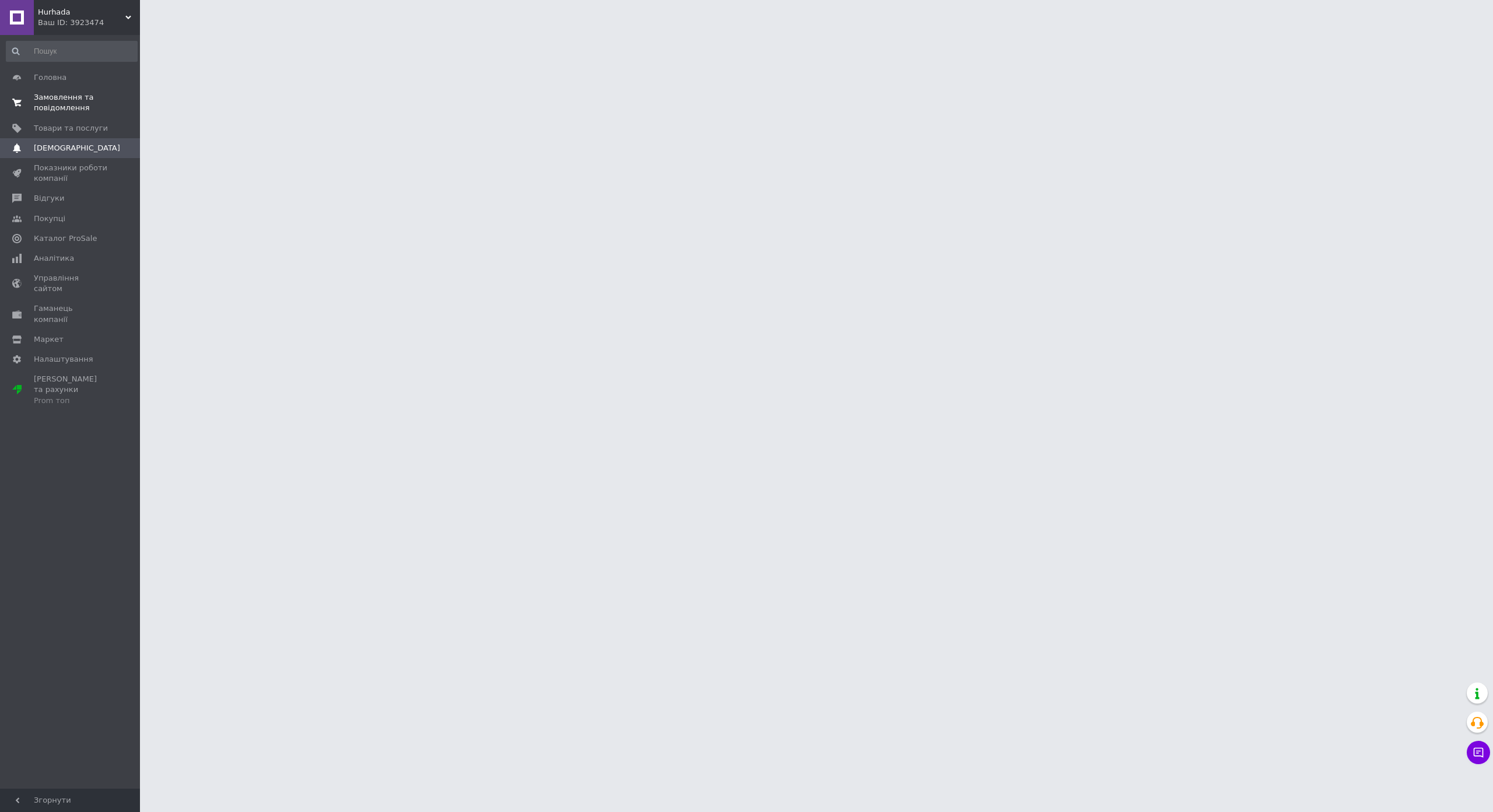
click at [52, 97] on span "Замовлення та повідомлення" at bounding box center [70, 102] width 74 height 21
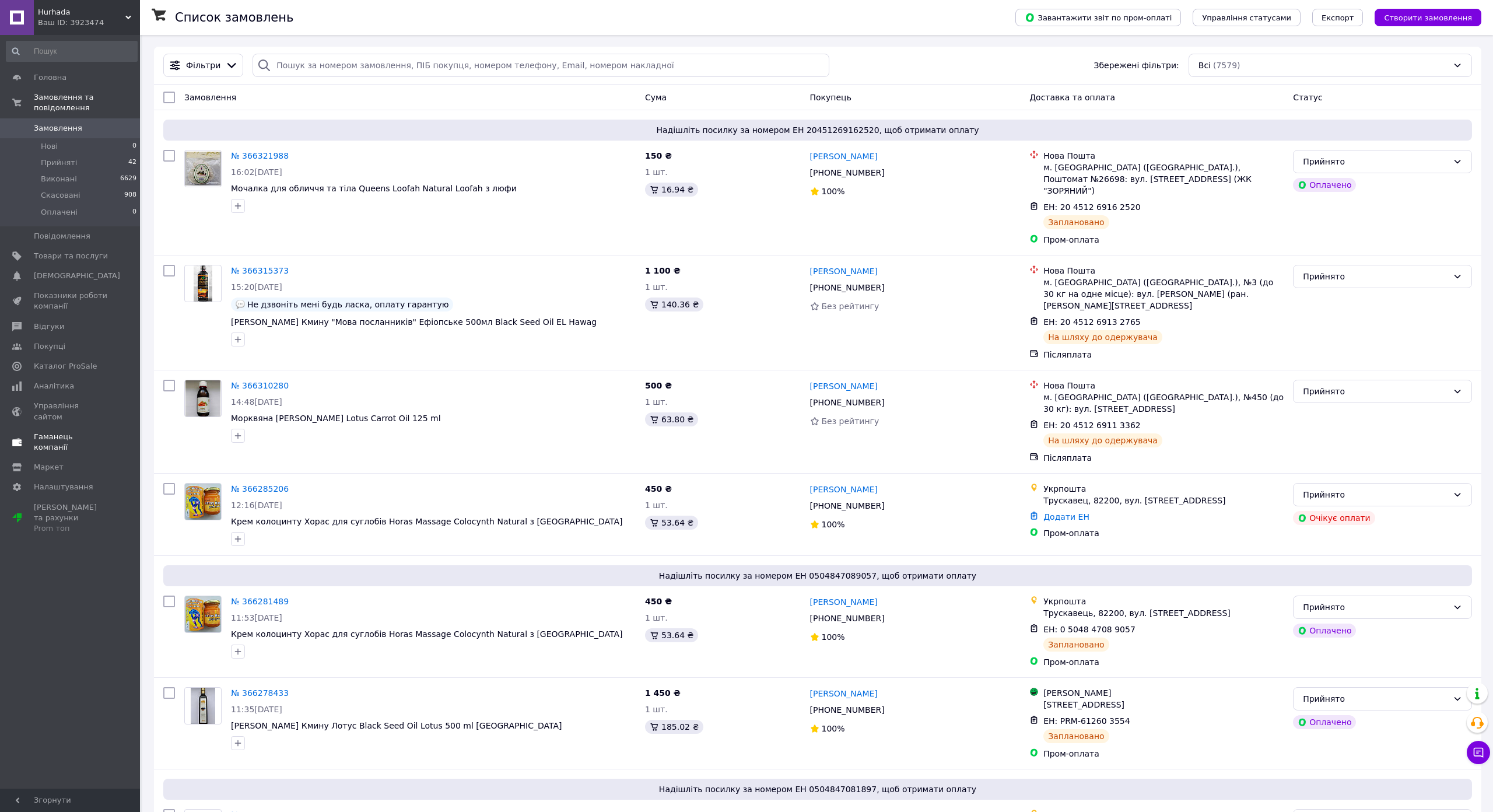
click at [87, 432] on span "Гаманець компанії" at bounding box center [70, 442] width 74 height 21
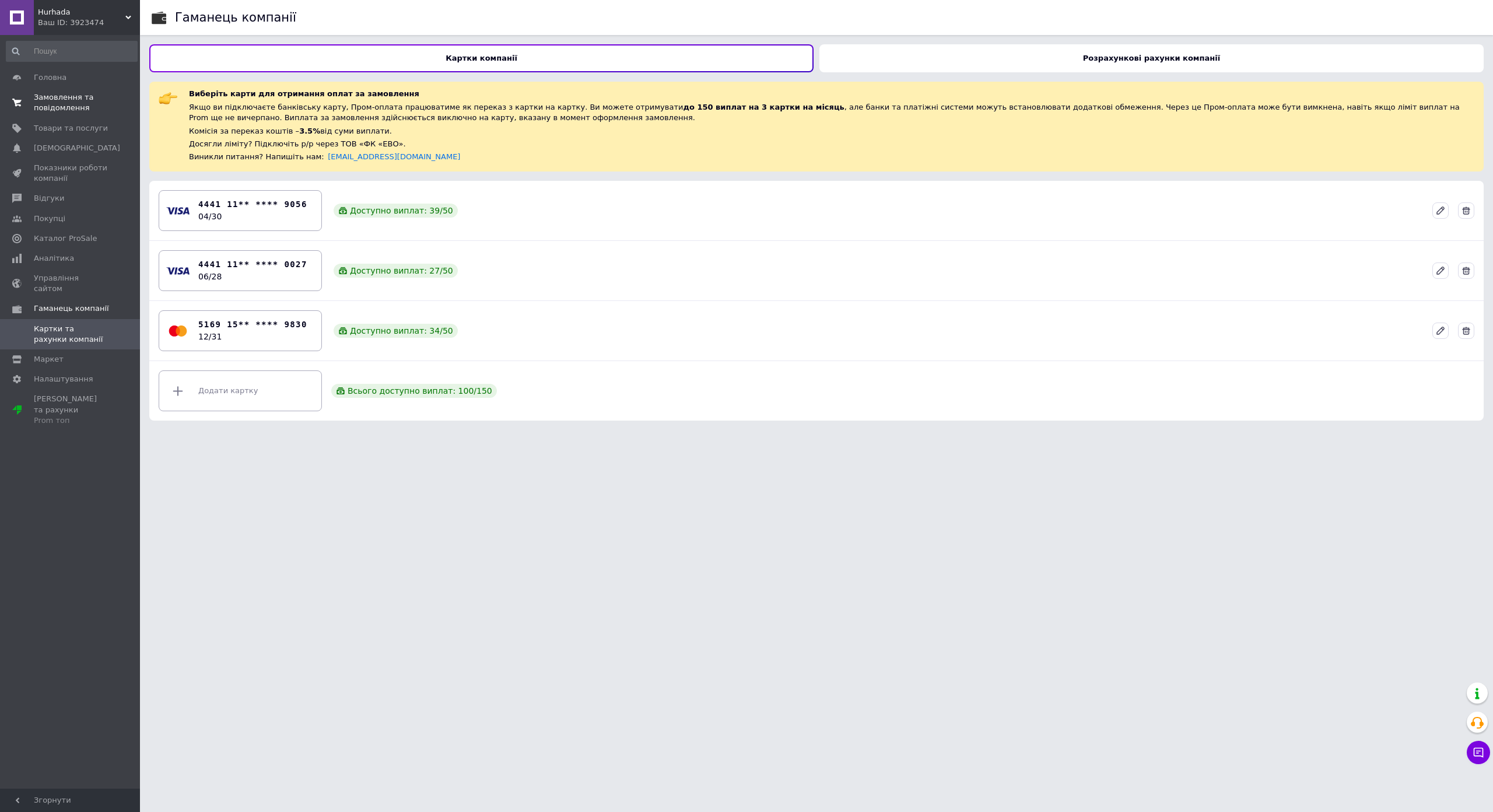
click at [71, 102] on span "Замовлення та повідомлення" at bounding box center [70, 102] width 74 height 21
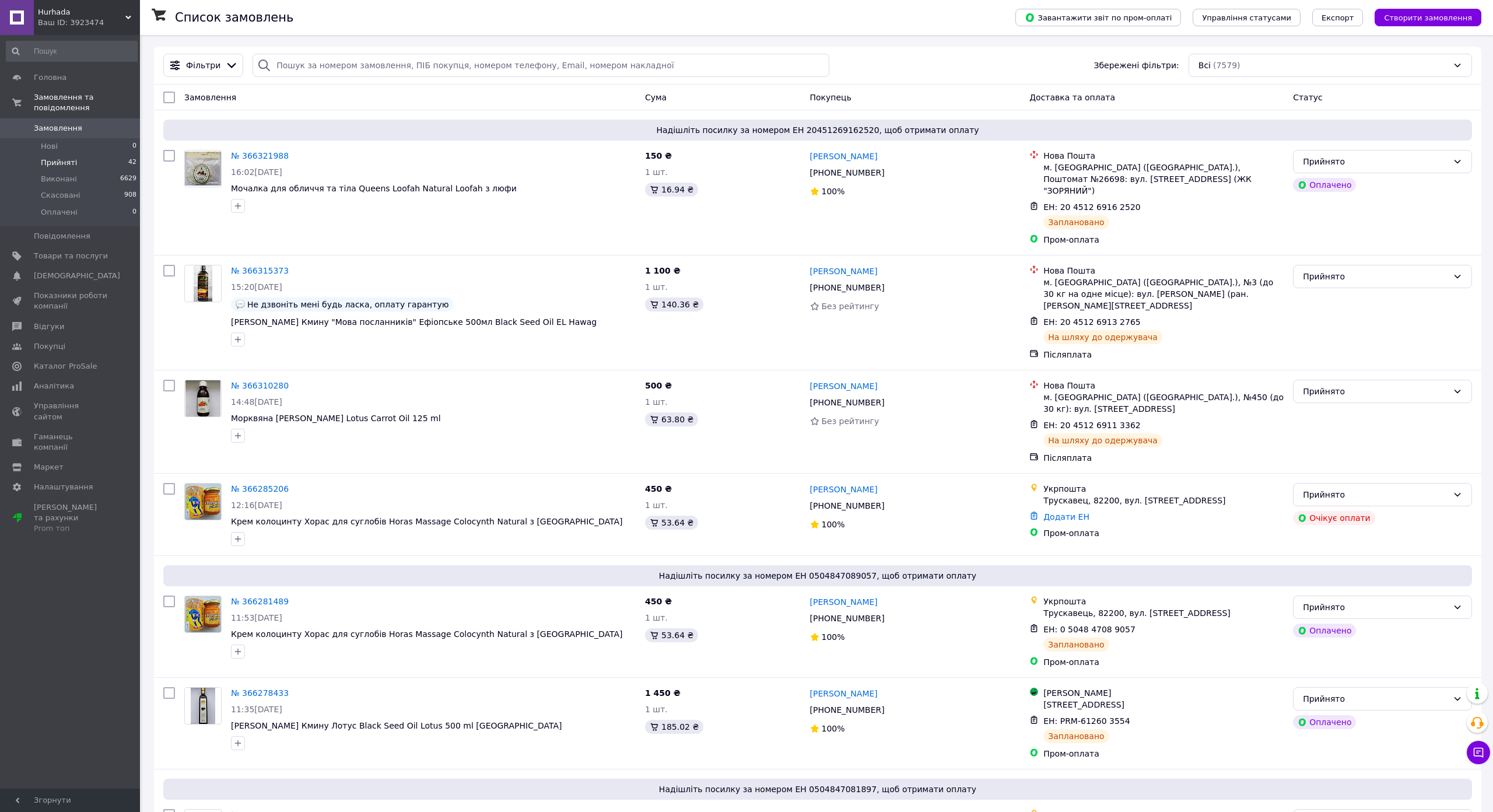
click at [74, 155] on li "Прийняті 42" at bounding box center [72, 162] width 144 height 16
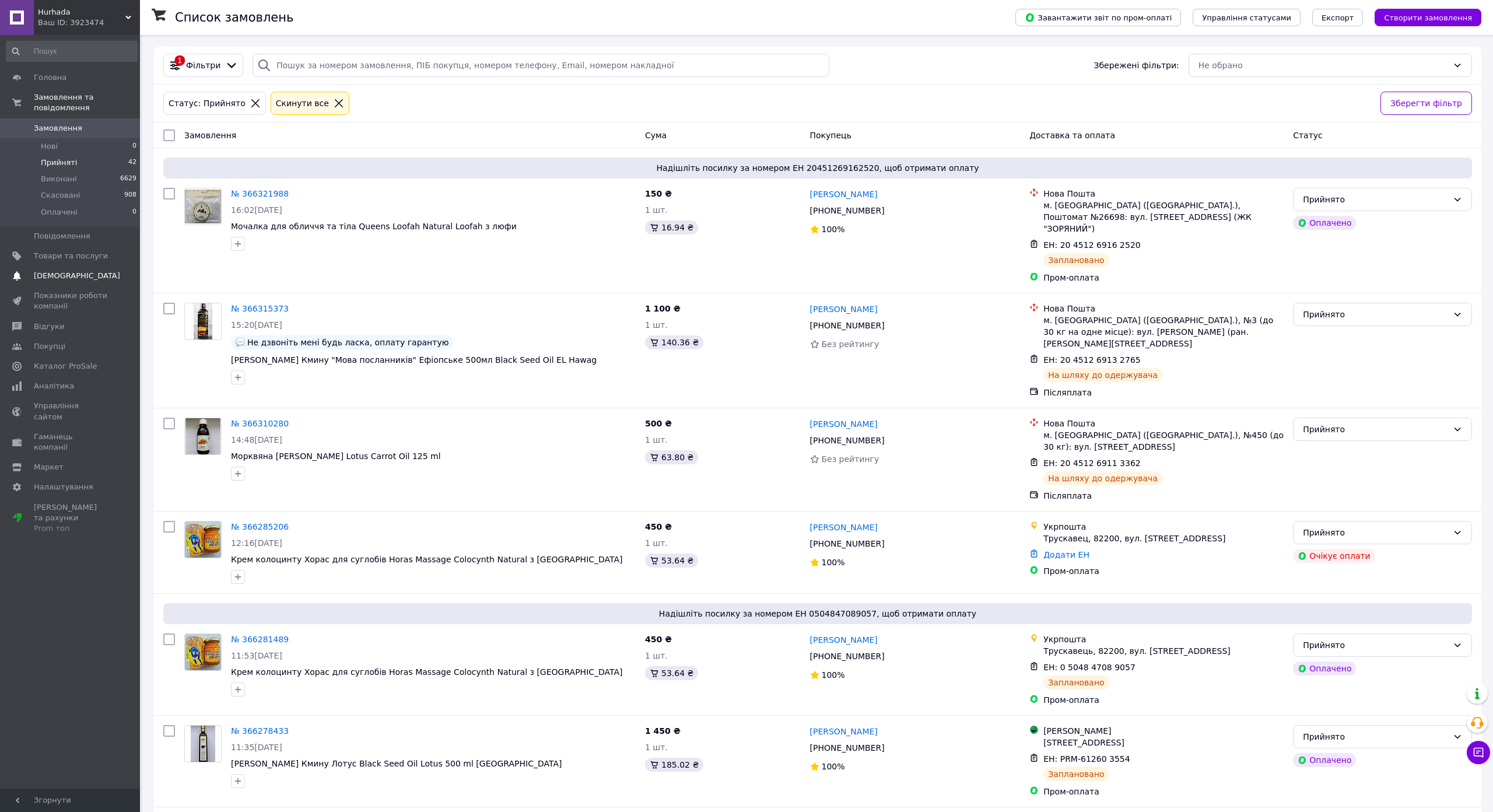
click at [64, 273] on link "Сповіщення 0 0" at bounding box center [72, 276] width 144 height 20
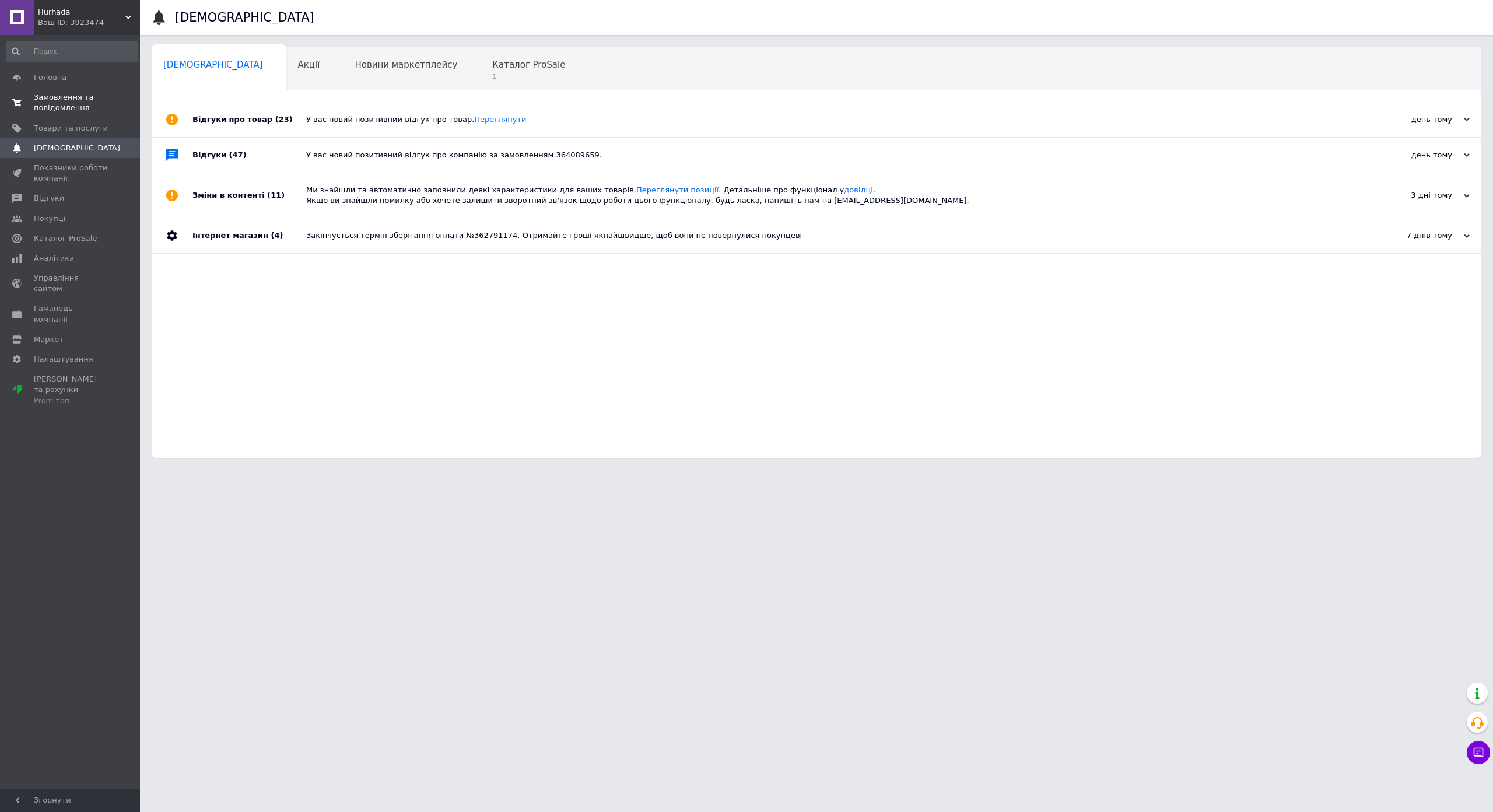
click at [63, 107] on span "Замовлення та повідомлення" at bounding box center [70, 102] width 74 height 21
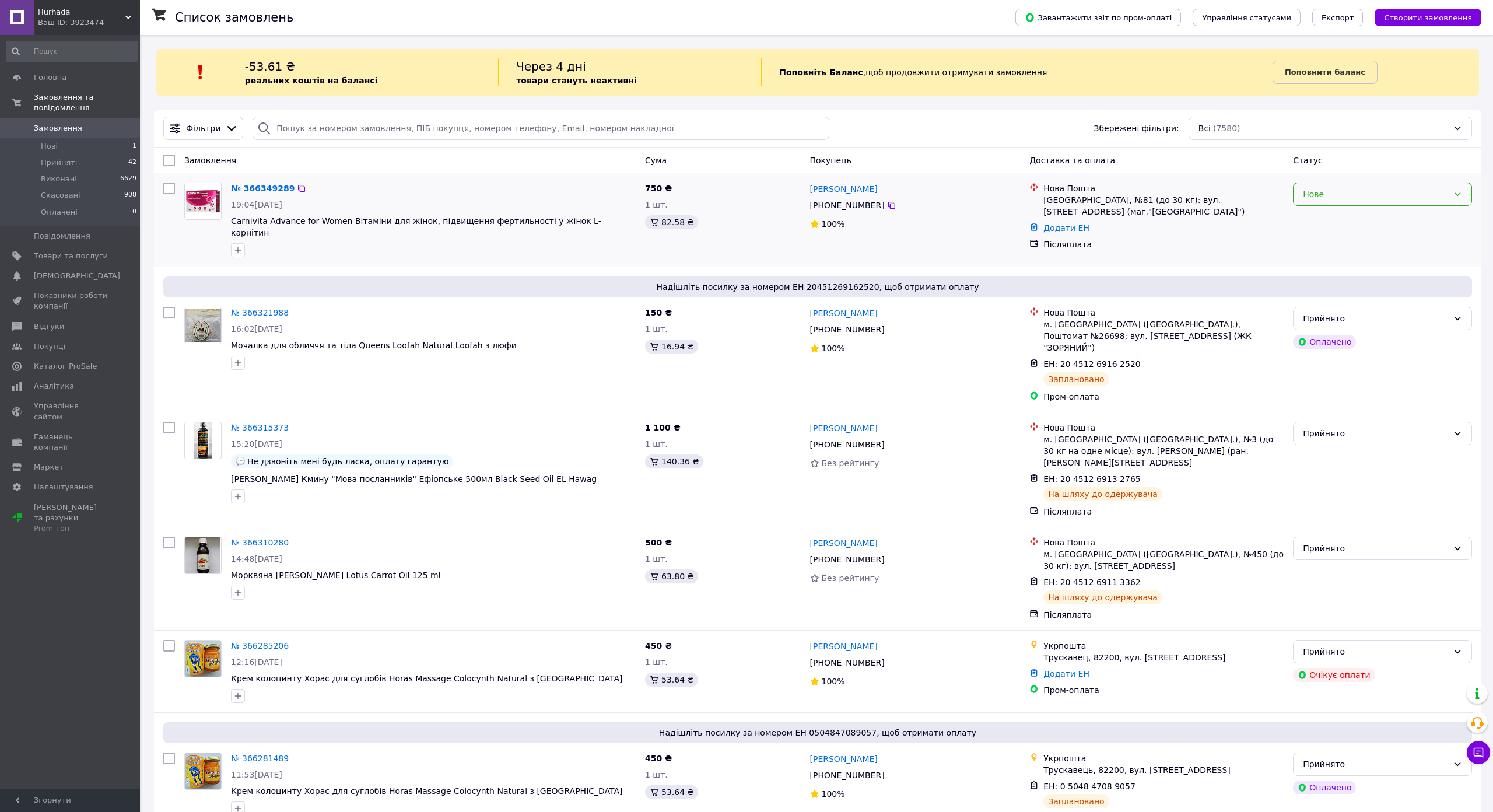
click at [1311, 205] on div "Нове" at bounding box center [1382, 194] width 179 height 23
click at [1310, 209] on li "Прийнято" at bounding box center [1374, 219] width 176 height 21
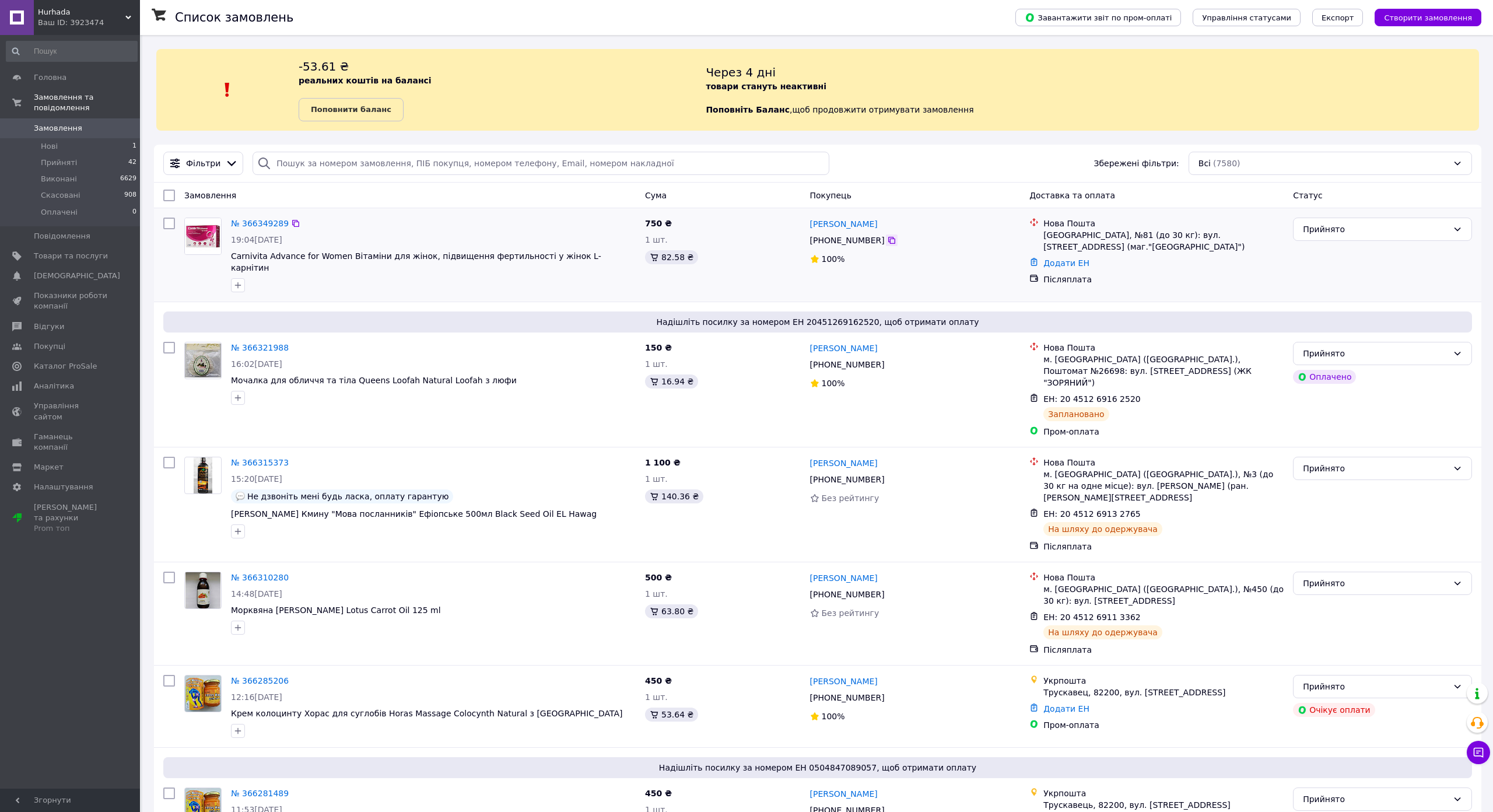
click at [887, 239] on icon at bounding box center [892, 240] width 9 height 9
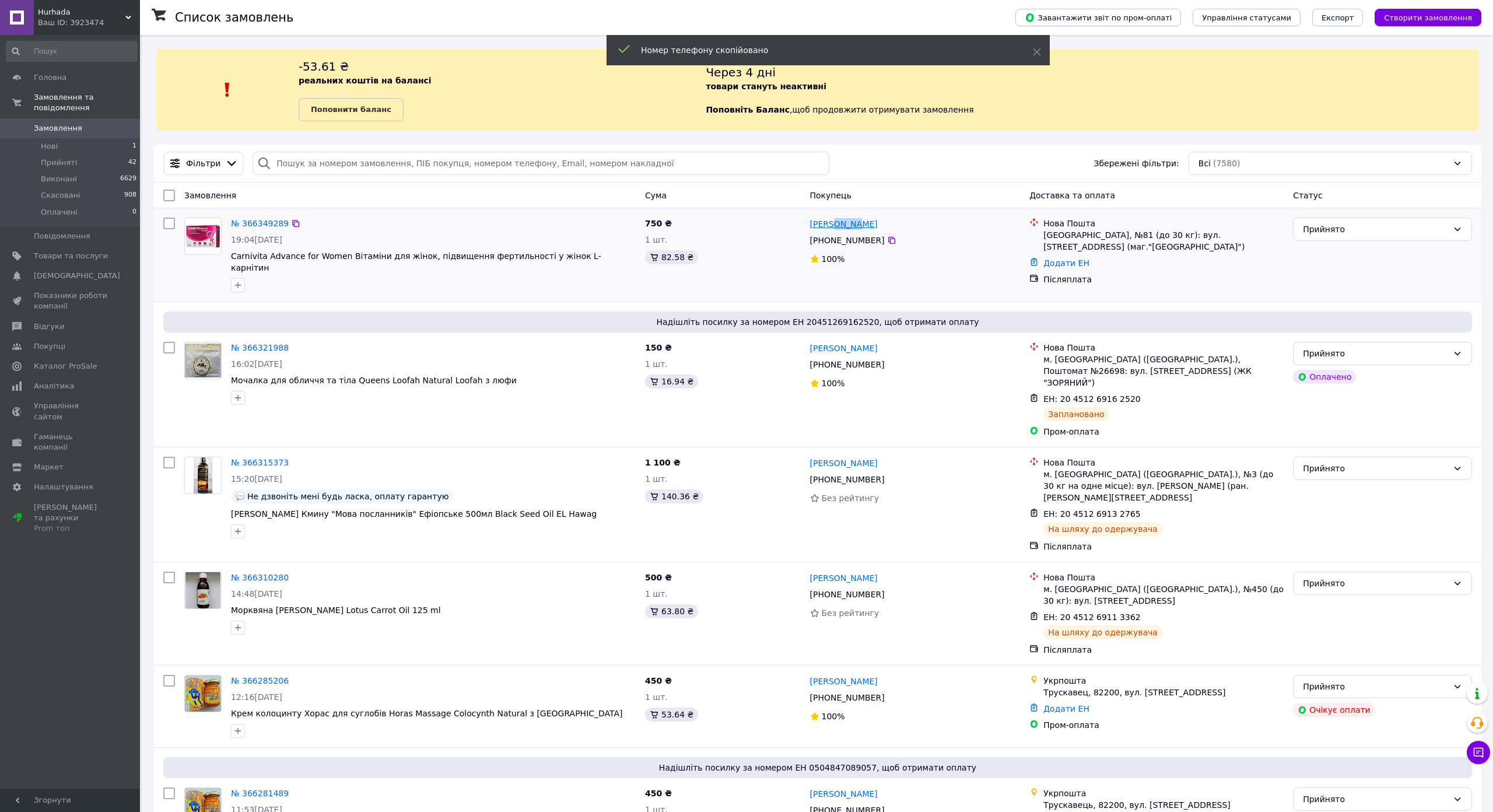
drag, startPoint x: 491, startPoint y: 222, endPoint x: 463, endPoint y: 223, distance: 28.0
click at [809, 223] on div "[PERSON_NAME]" at bounding box center [915, 223] width 213 height 15
copy link "[PERSON_NAME]"
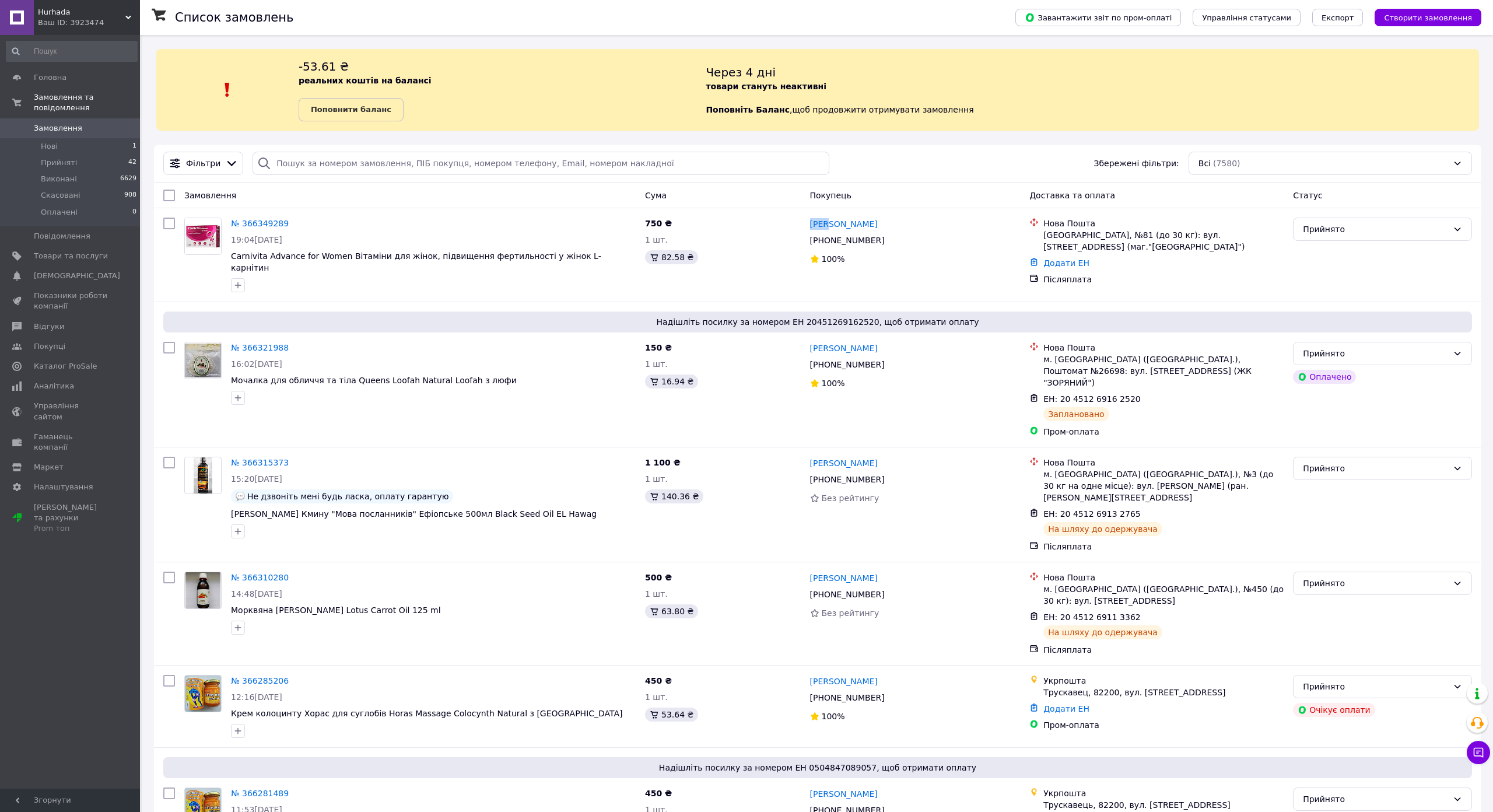
drag, startPoint x: 436, startPoint y: 220, endPoint x: 743, endPoint y: 284, distance: 313.6
click at [805, 223] on div "[PERSON_NAME] [PHONE_NUMBER]%" at bounding box center [915, 255] width 220 height 84
copy link "Юлия"
drag, startPoint x: 547, startPoint y: 234, endPoint x: 561, endPoint y: 234, distance: 14.0
click at [1043, 234] on div "[GEOGRAPHIC_DATA], №81 (до 30 кг): вул. [STREET_ADDRESS] (маг."[GEOGRAPHIC_DATA…" at bounding box center [1163, 241] width 241 height 23
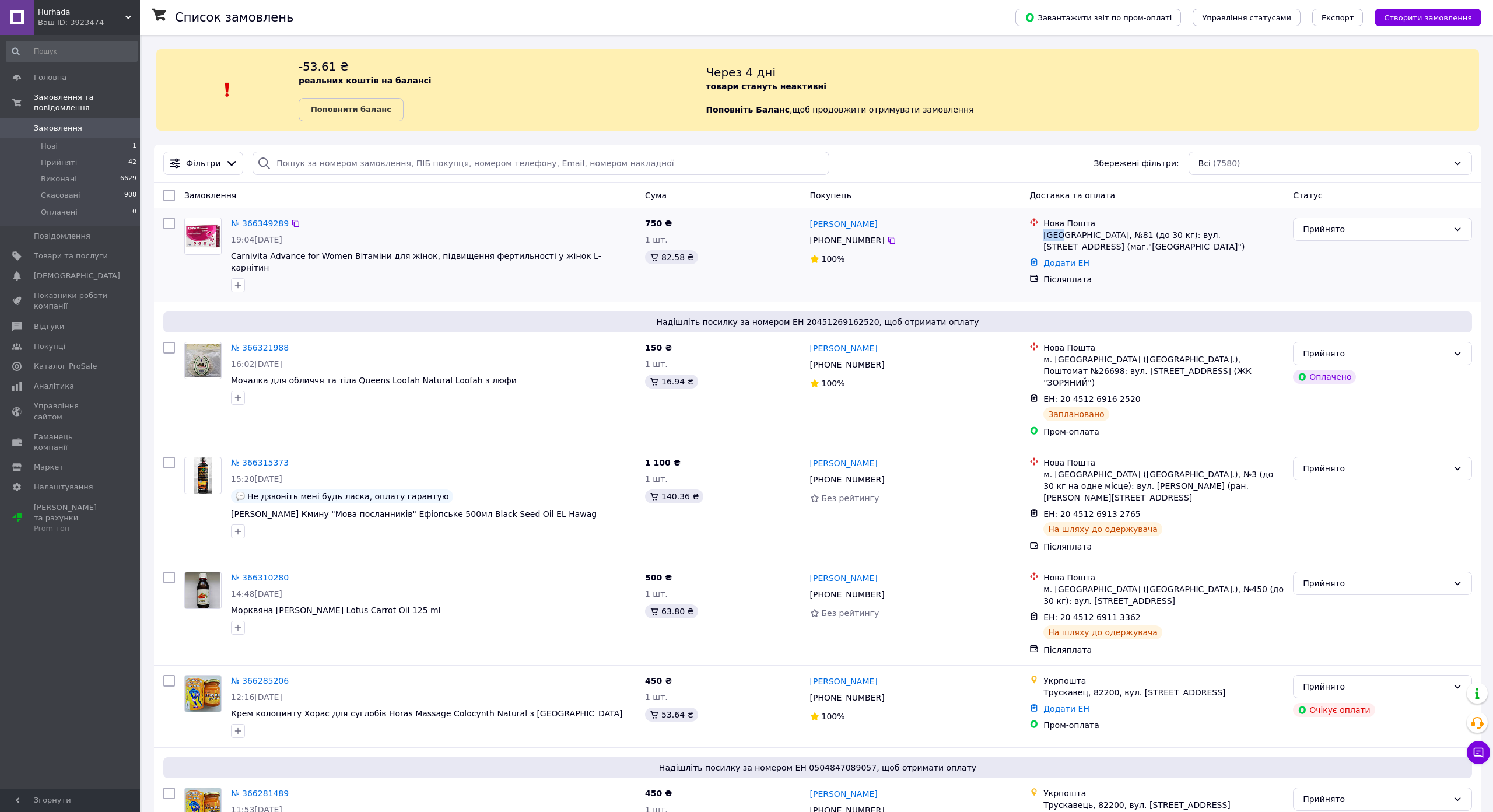
copy div "[GEOGRAPHIC_DATA]"
drag, startPoint x: 51, startPoint y: 265, endPoint x: 55, endPoint y: 258, distance: 8.1
click at [52, 271] on span "[DEMOGRAPHIC_DATA]" at bounding box center [77, 276] width 87 height 10
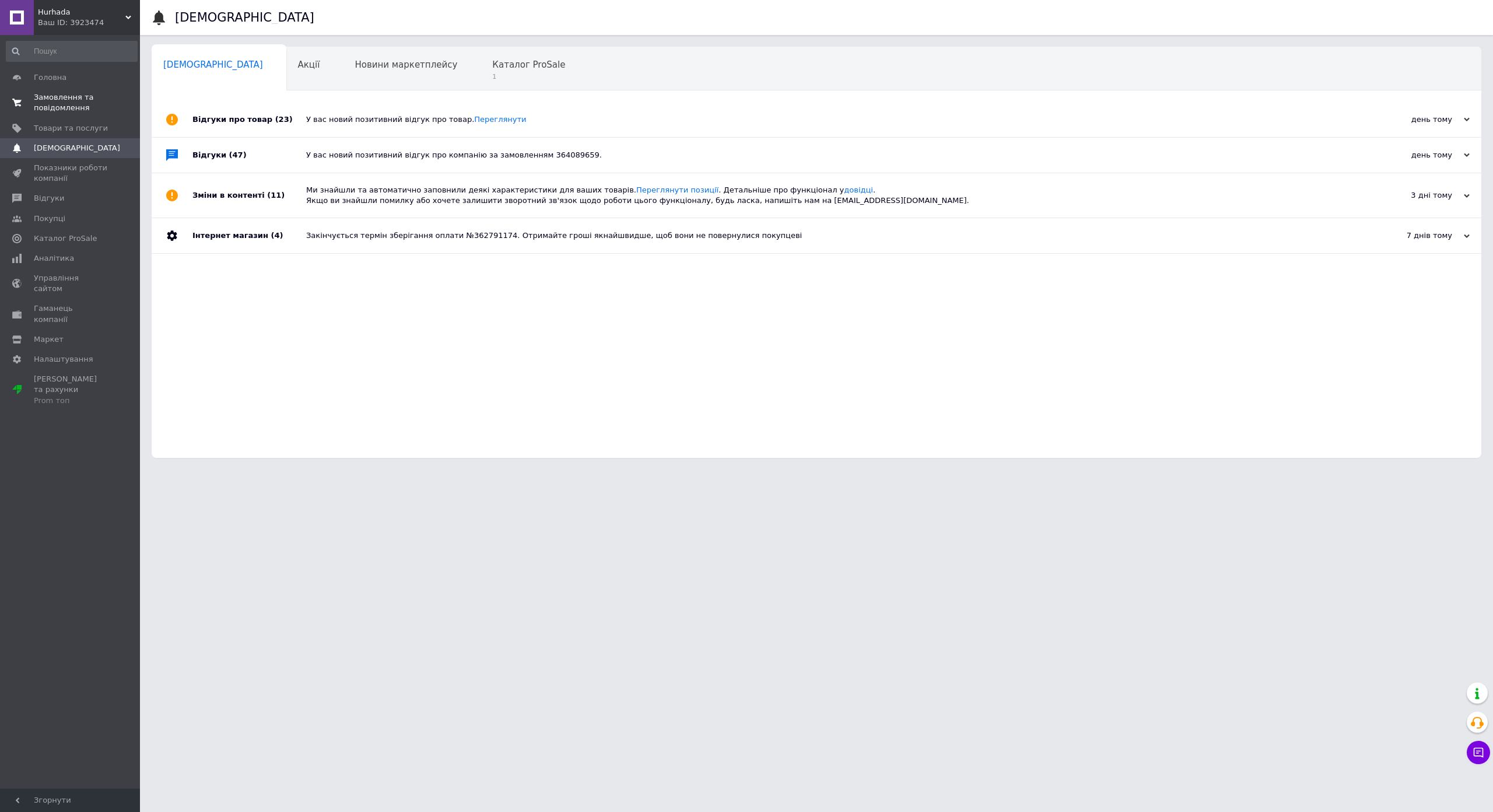
click at [75, 99] on span "Замовлення та повідомлення" at bounding box center [70, 102] width 74 height 21
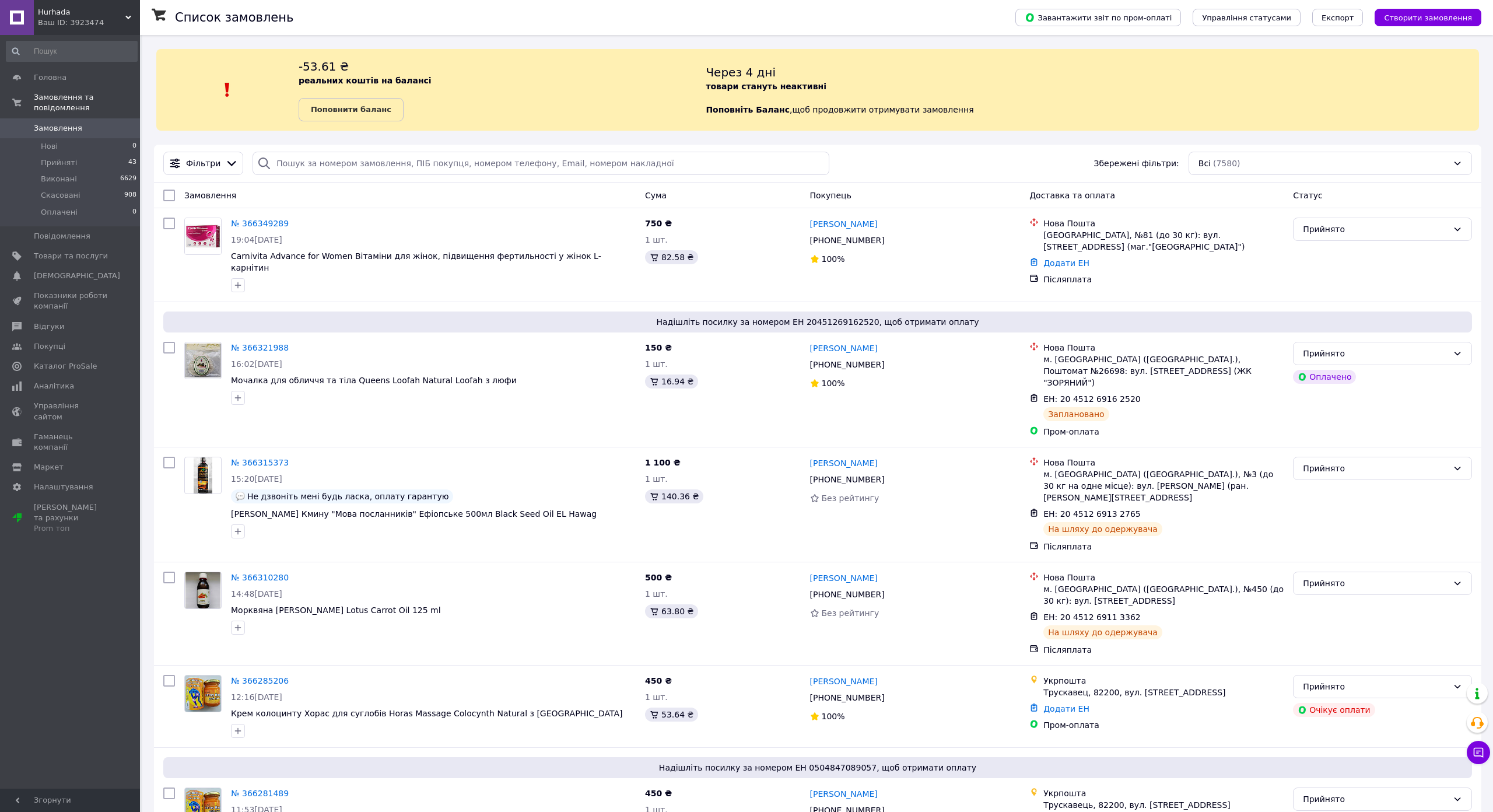
click at [307, 99] on link "Поповнити баланс" at bounding box center [351, 109] width 105 height 23
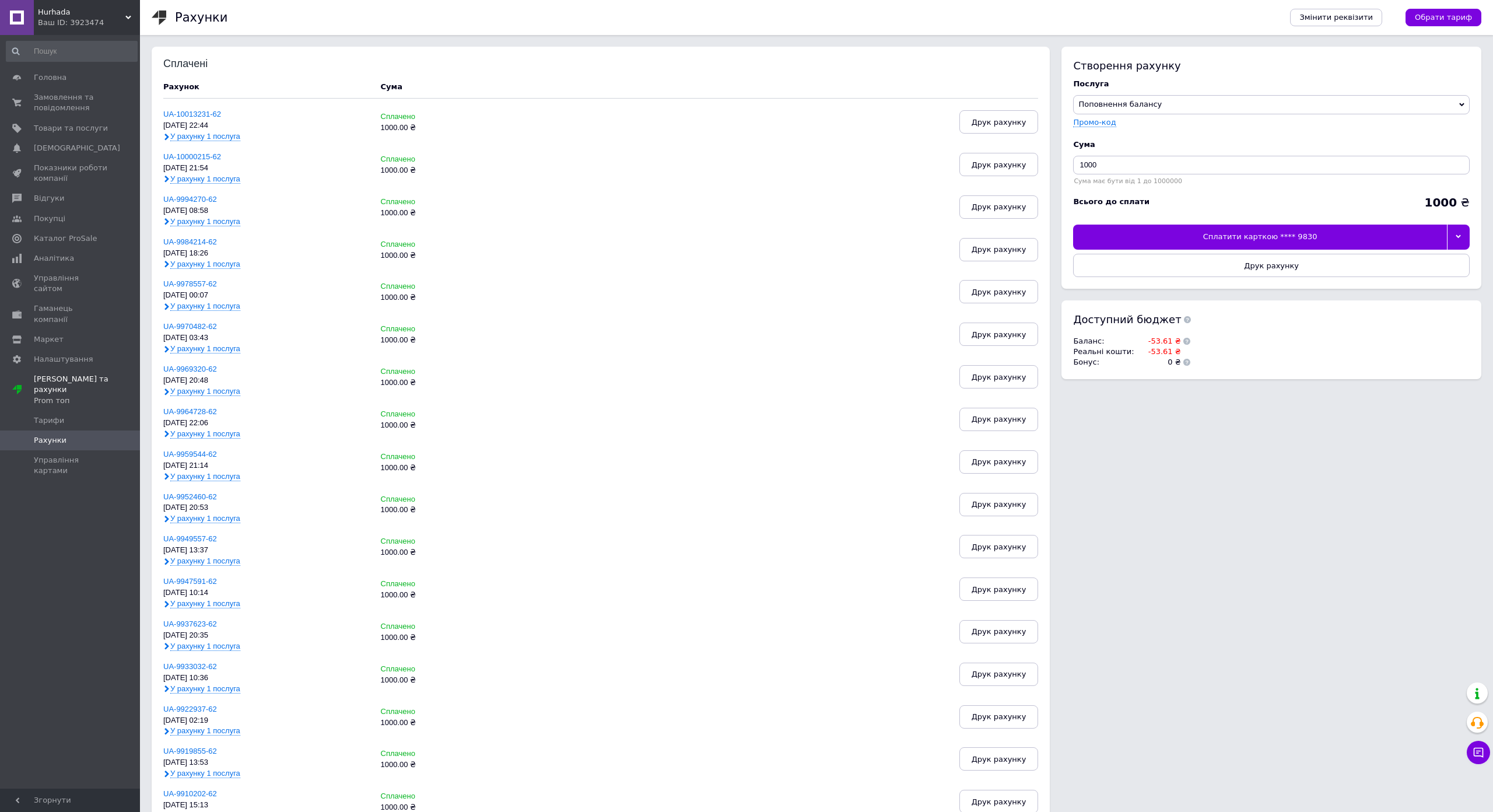
click at [1447, 233] on div at bounding box center [1458, 237] width 23 height 24
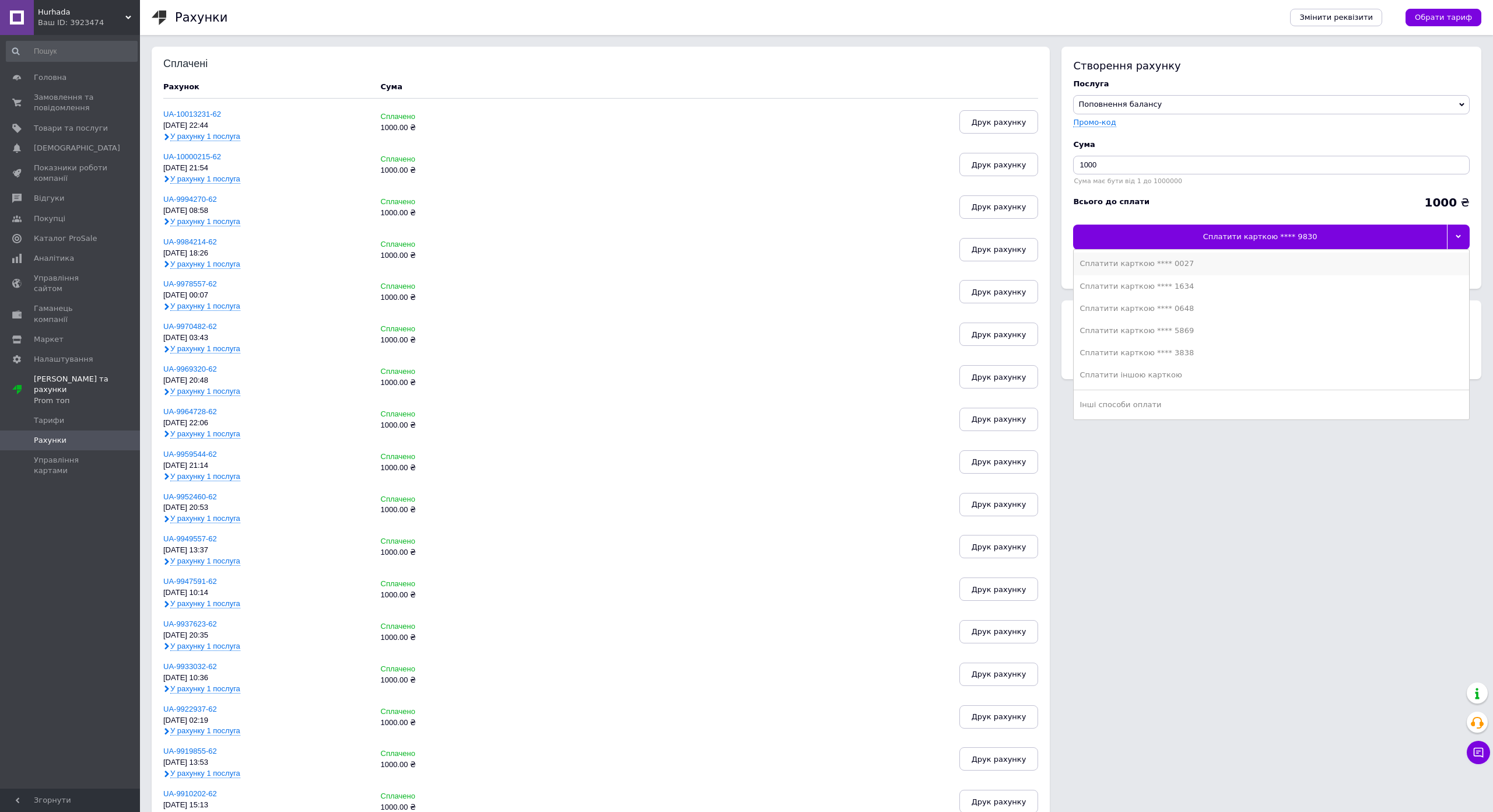
click at [1074, 271] on li "Сплатити карткою **** 0027" at bounding box center [1271, 263] width 395 height 22
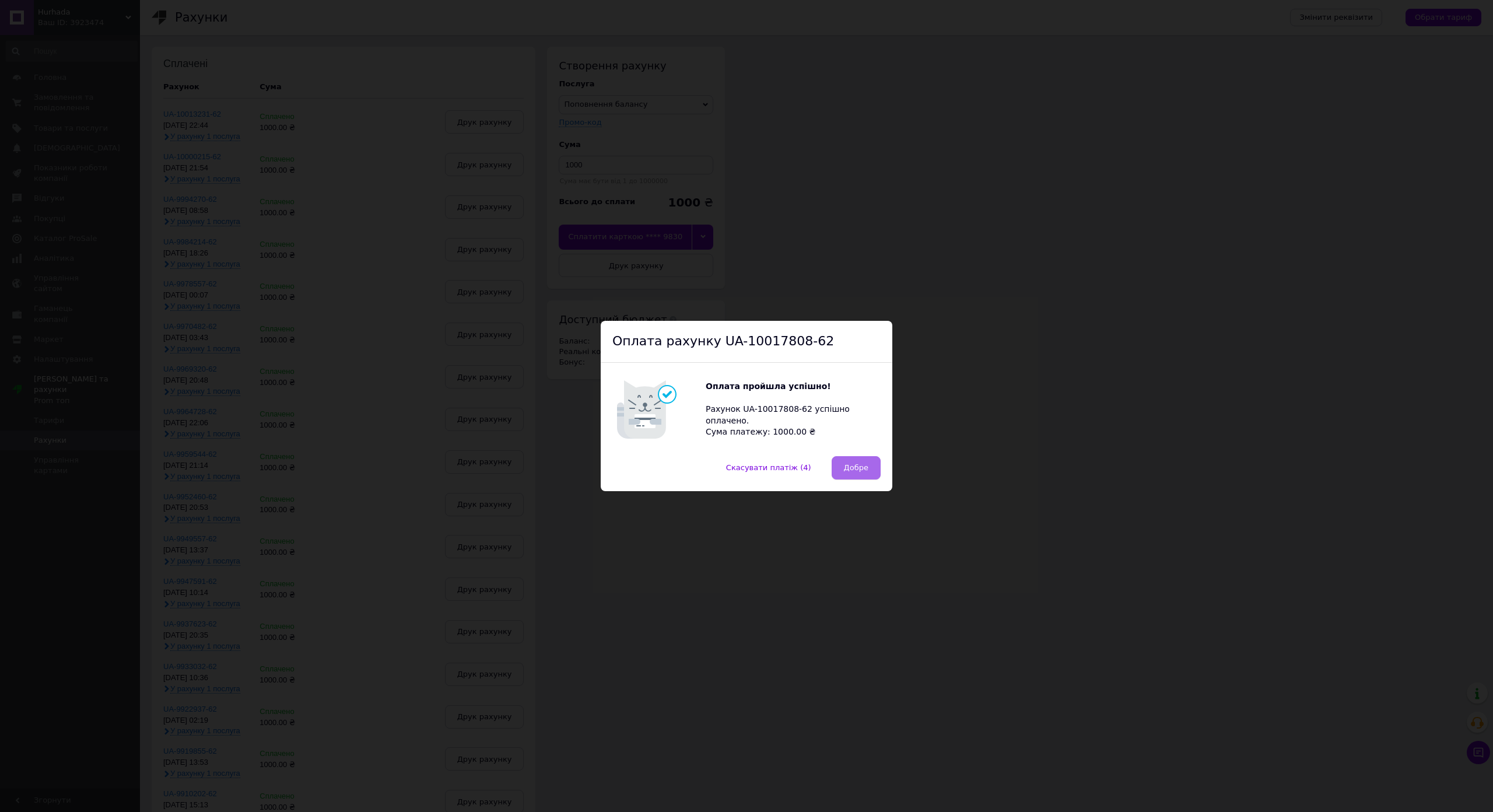
click at [832, 456] on button "Добре" at bounding box center [856, 468] width 49 height 23
